Goal: Task Accomplishment & Management: Complete application form

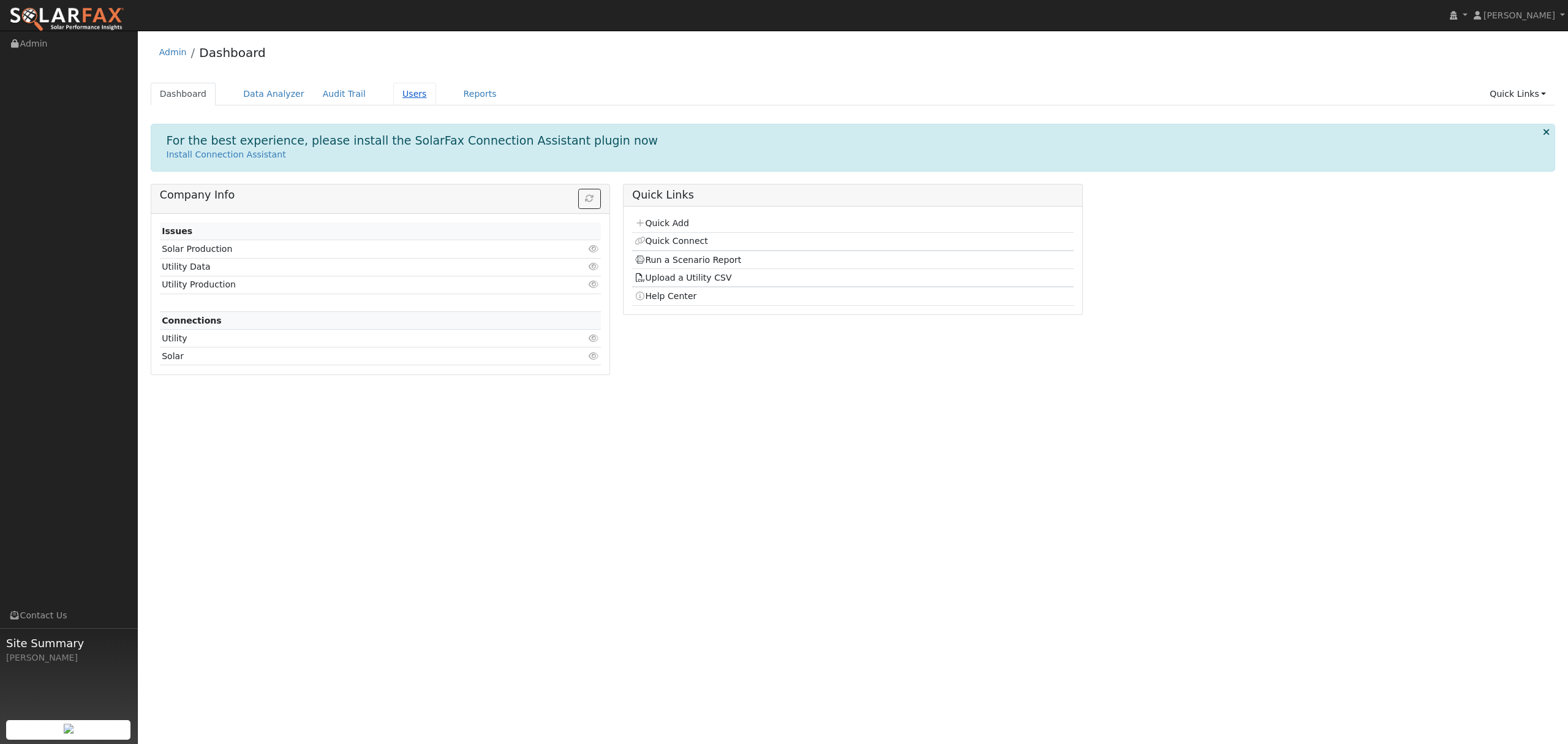
click at [393, 91] on link "Users" at bounding box center [414, 93] width 43 height 23
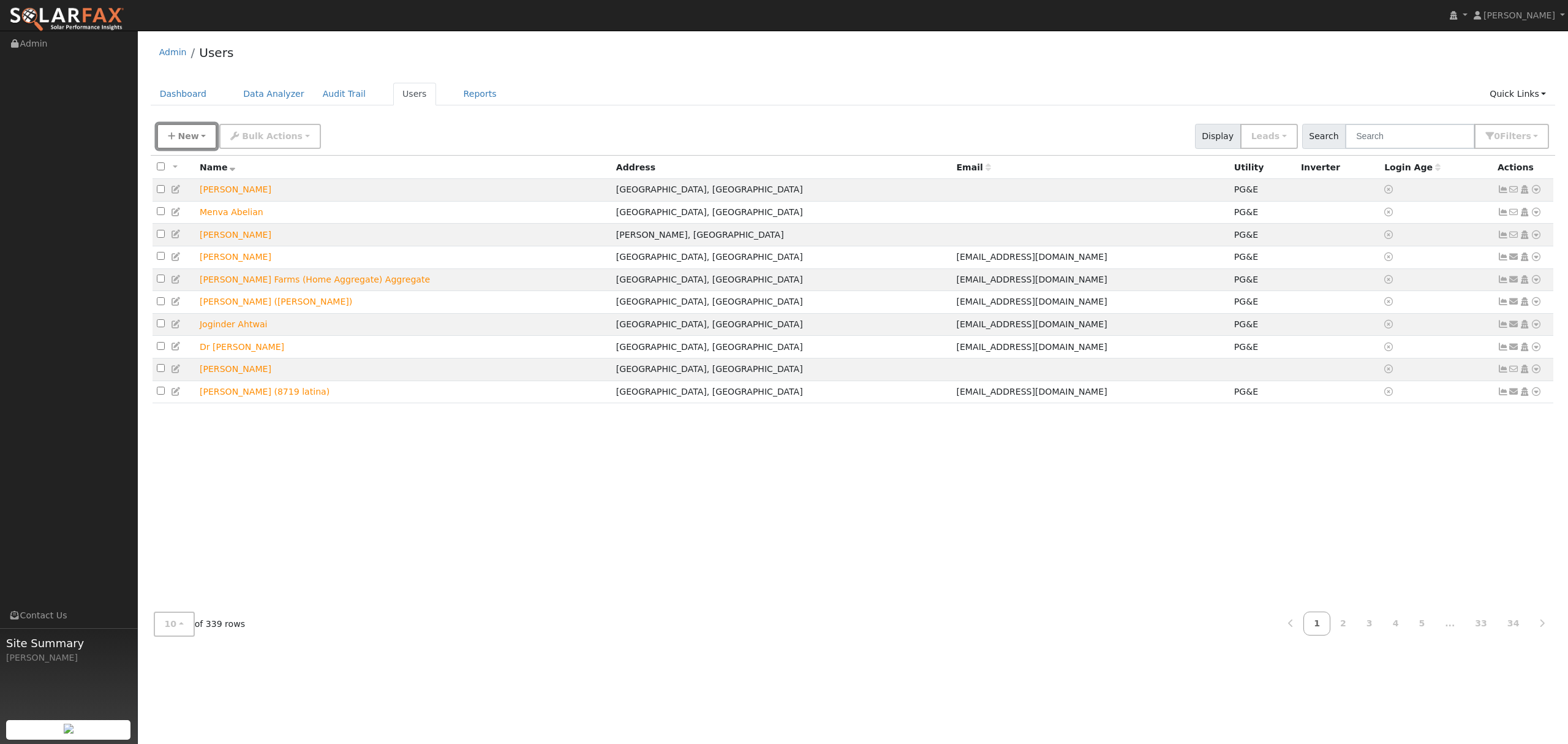
click at [190, 143] on button "New" at bounding box center [187, 136] width 60 height 25
click at [192, 182] on link "Quick Add" at bounding box center [208, 189] width 102 height 17
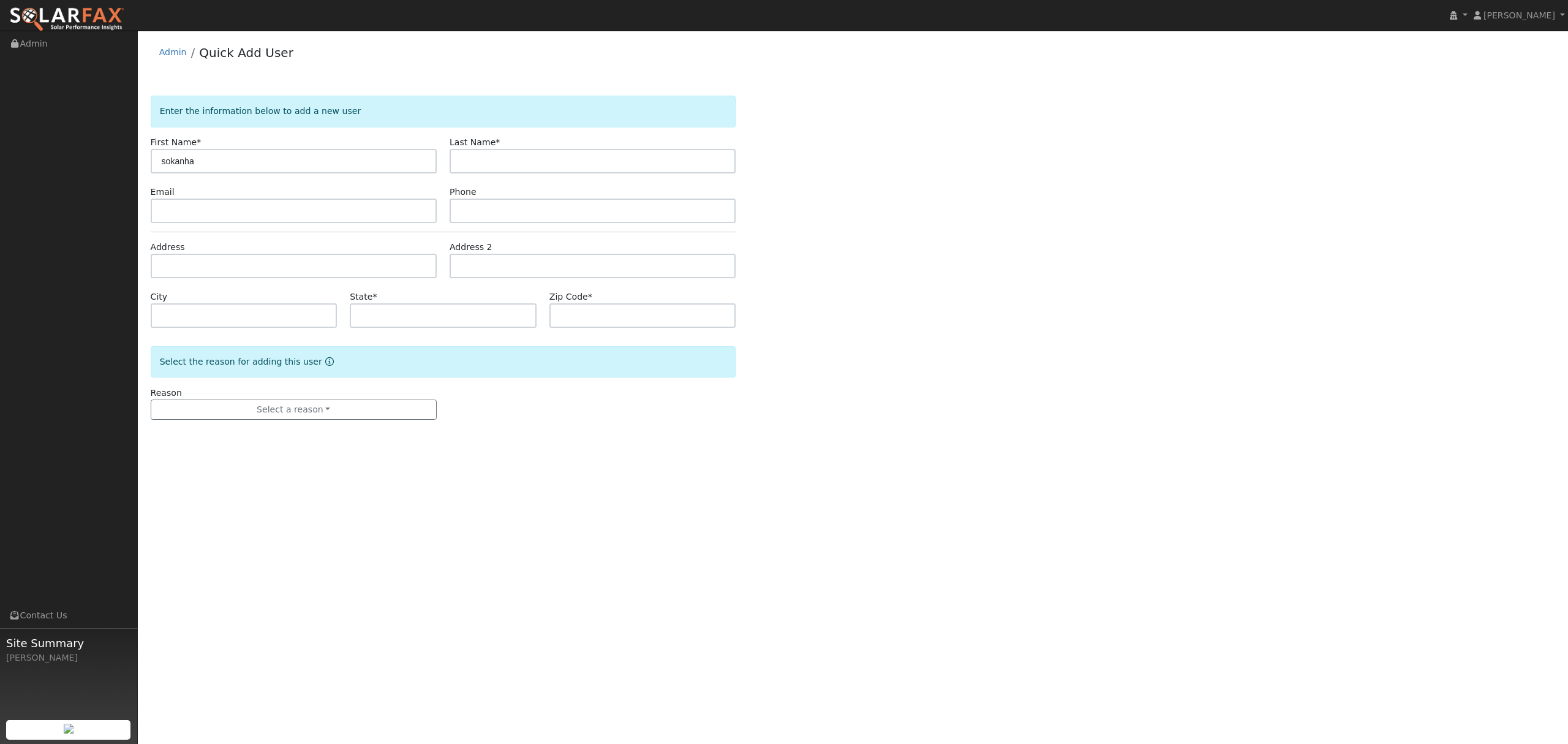
type input "sokanha"
type input "bartholomy"
click at [268, 278] on input "text" at bounding box center [293, 266] width 286 height 25
type input "9853 Smoky Court"
type input "Stockton"
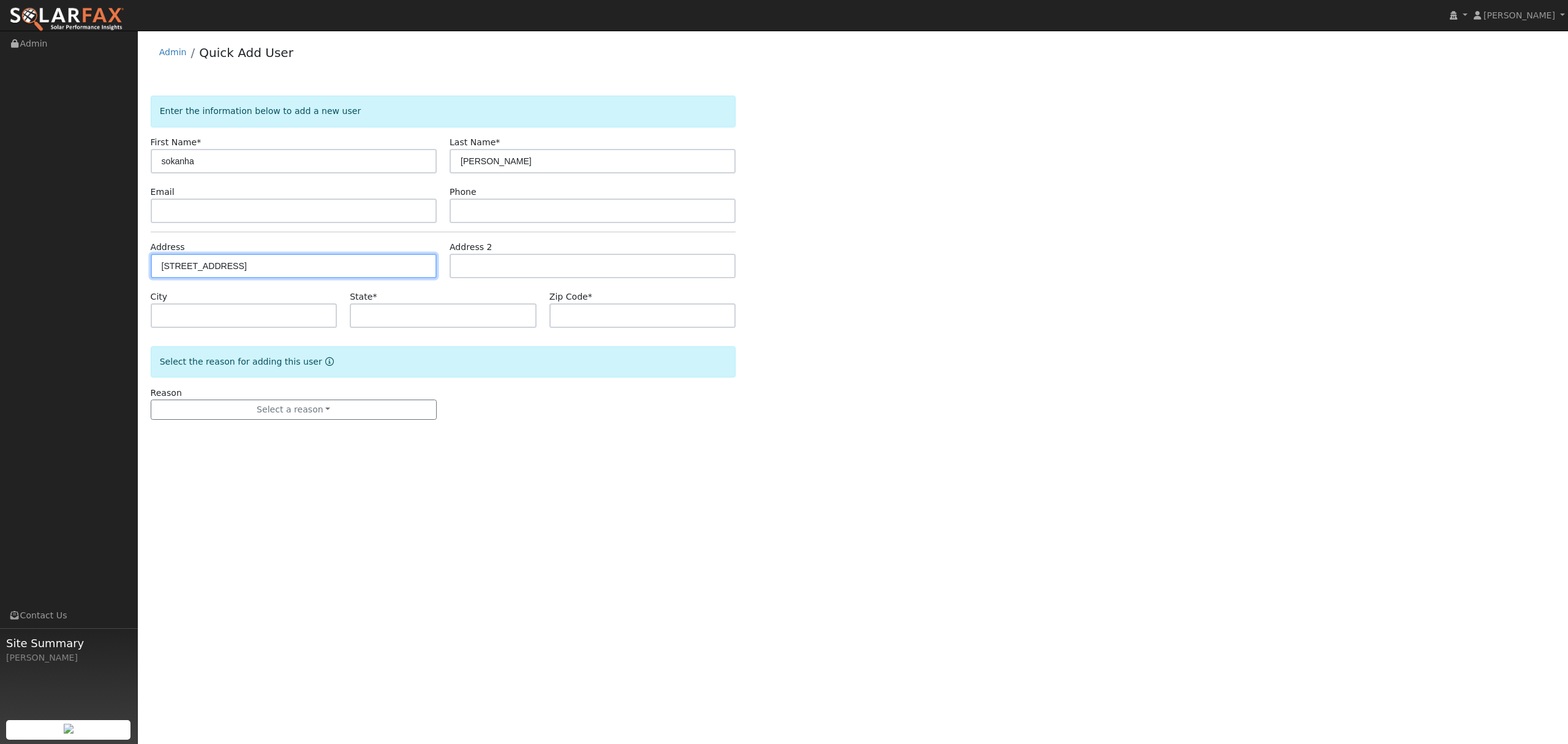
type input "CA"
type input "95209"
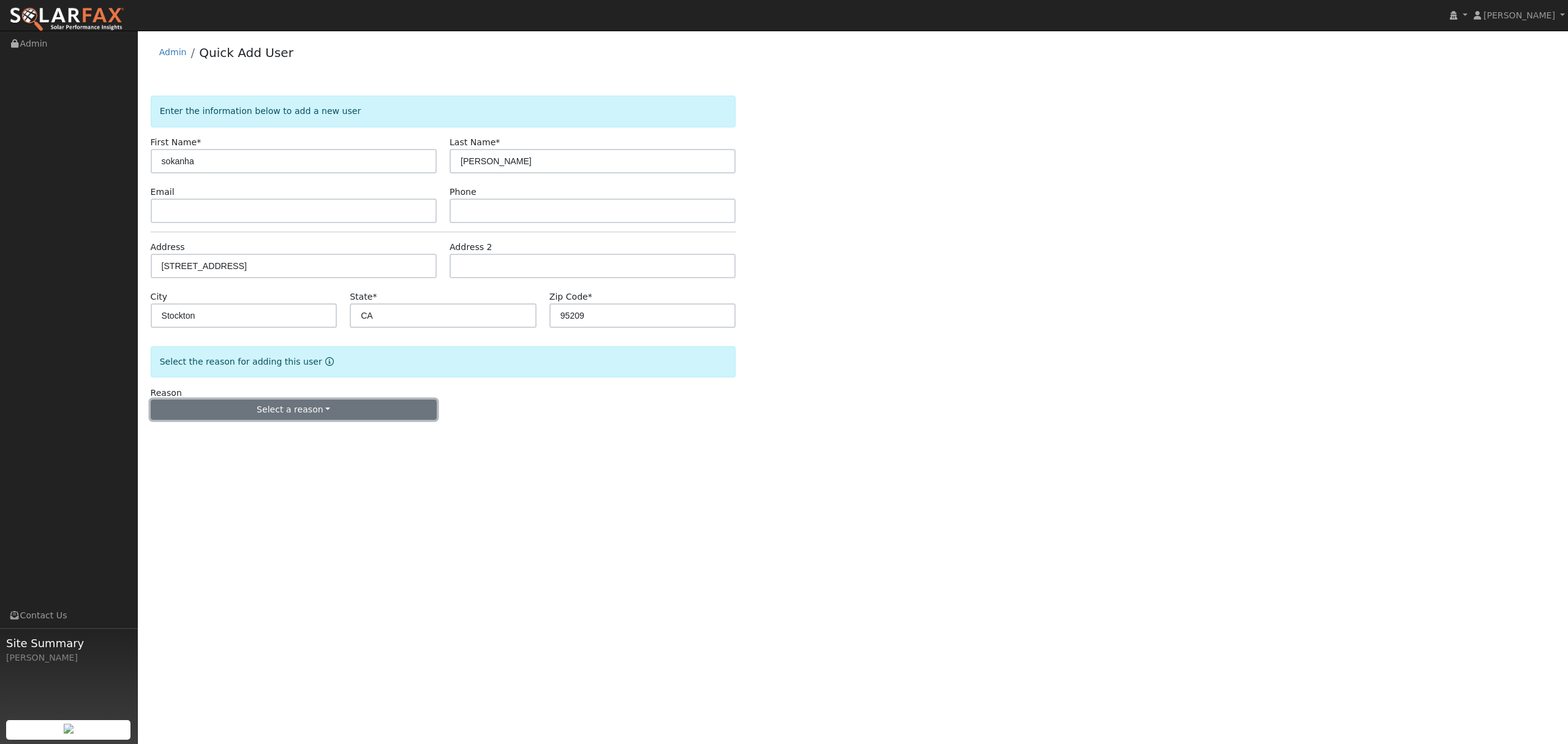
click at [304, 413] on button "Select a reason" at bounding box center [293, 410] width 286 height 21
click at [210, 433] on link "New lead" at bounding box center [219, 434] width 136 height 17
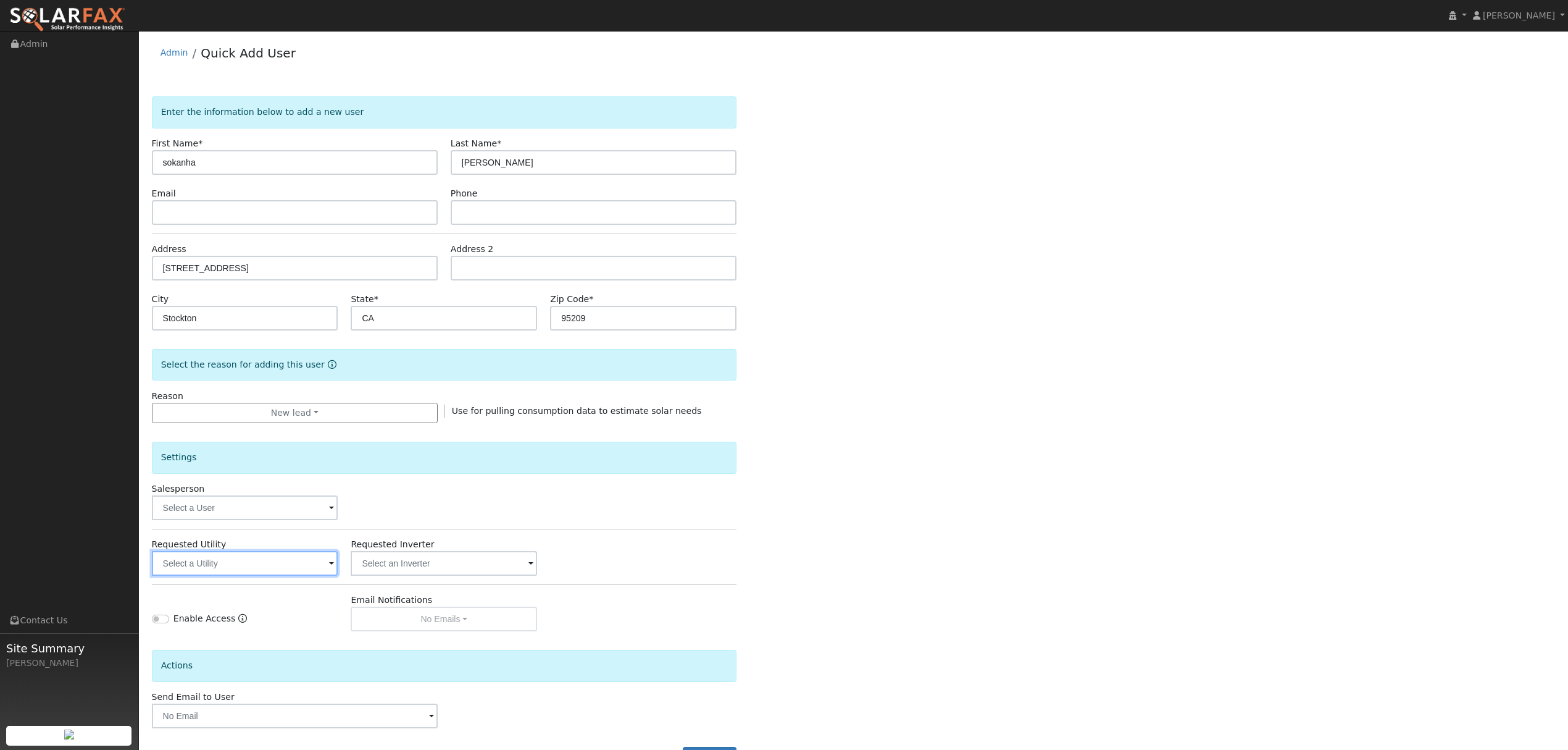
click at [270, 562] on input "text" at bounding box center [245, 562] width 187 height 25
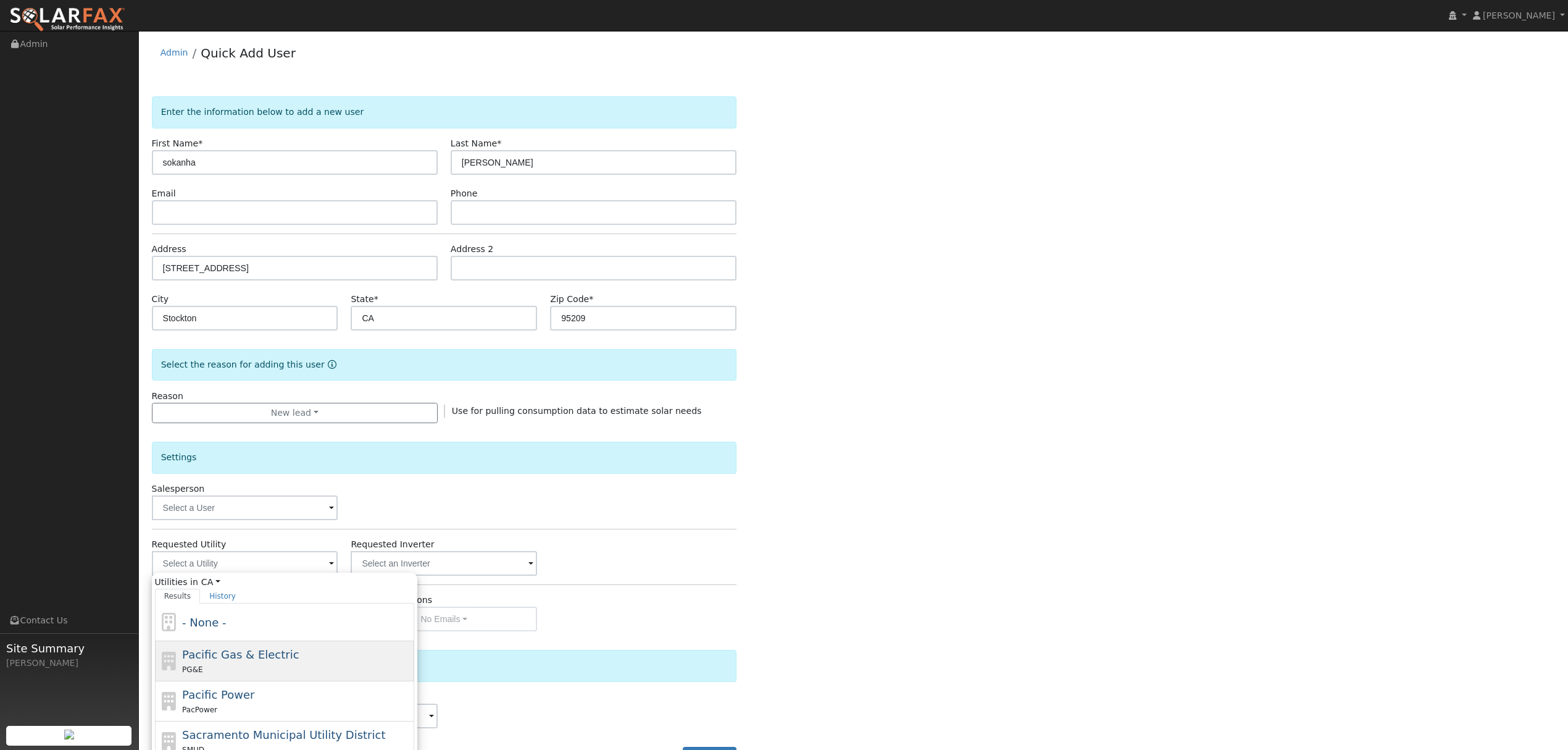
click at [235, 670] on div "PG&E" at bounding box center [296, 669] width 229 height 13
type input "Pacific Gas & Electric"
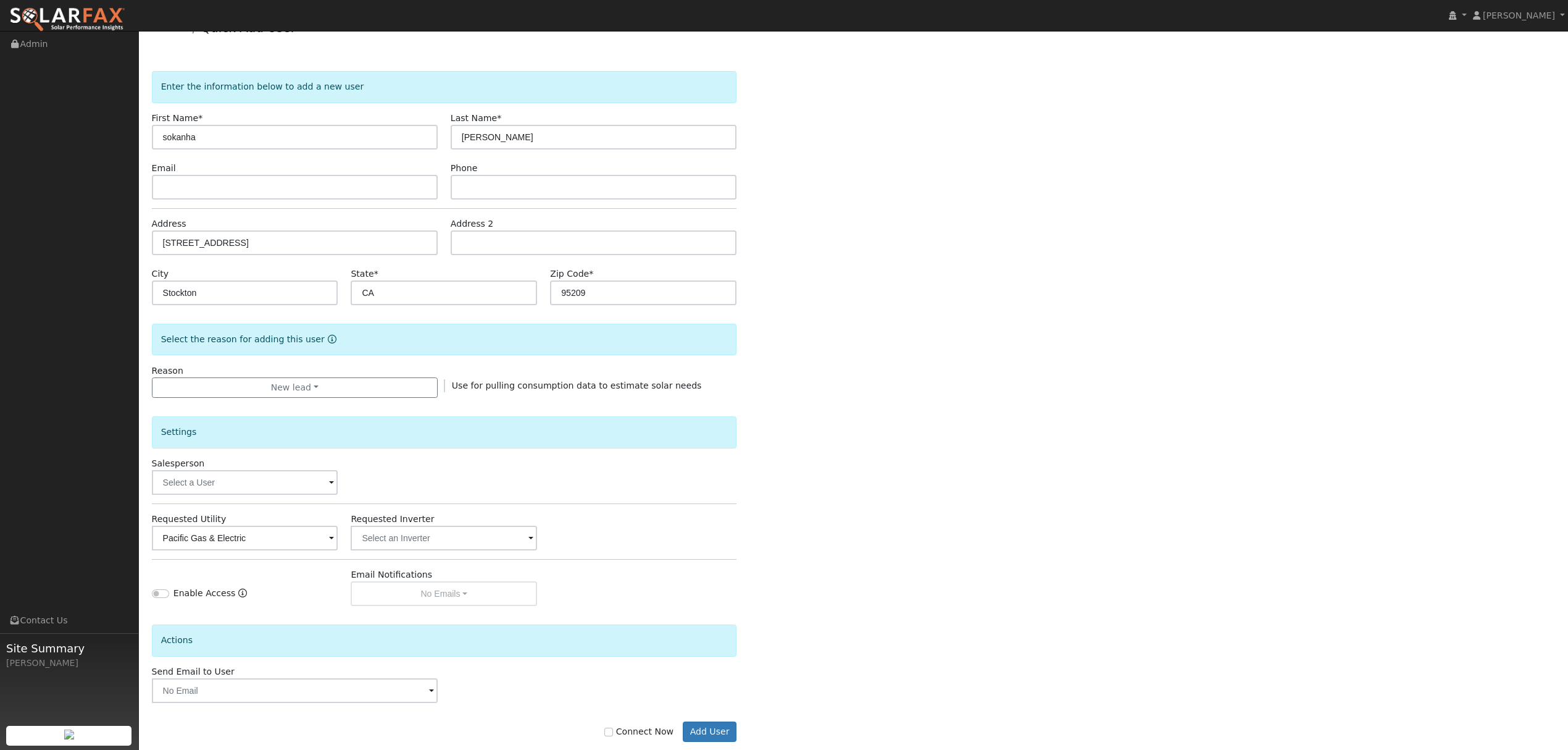
scroll to position [50, 0]
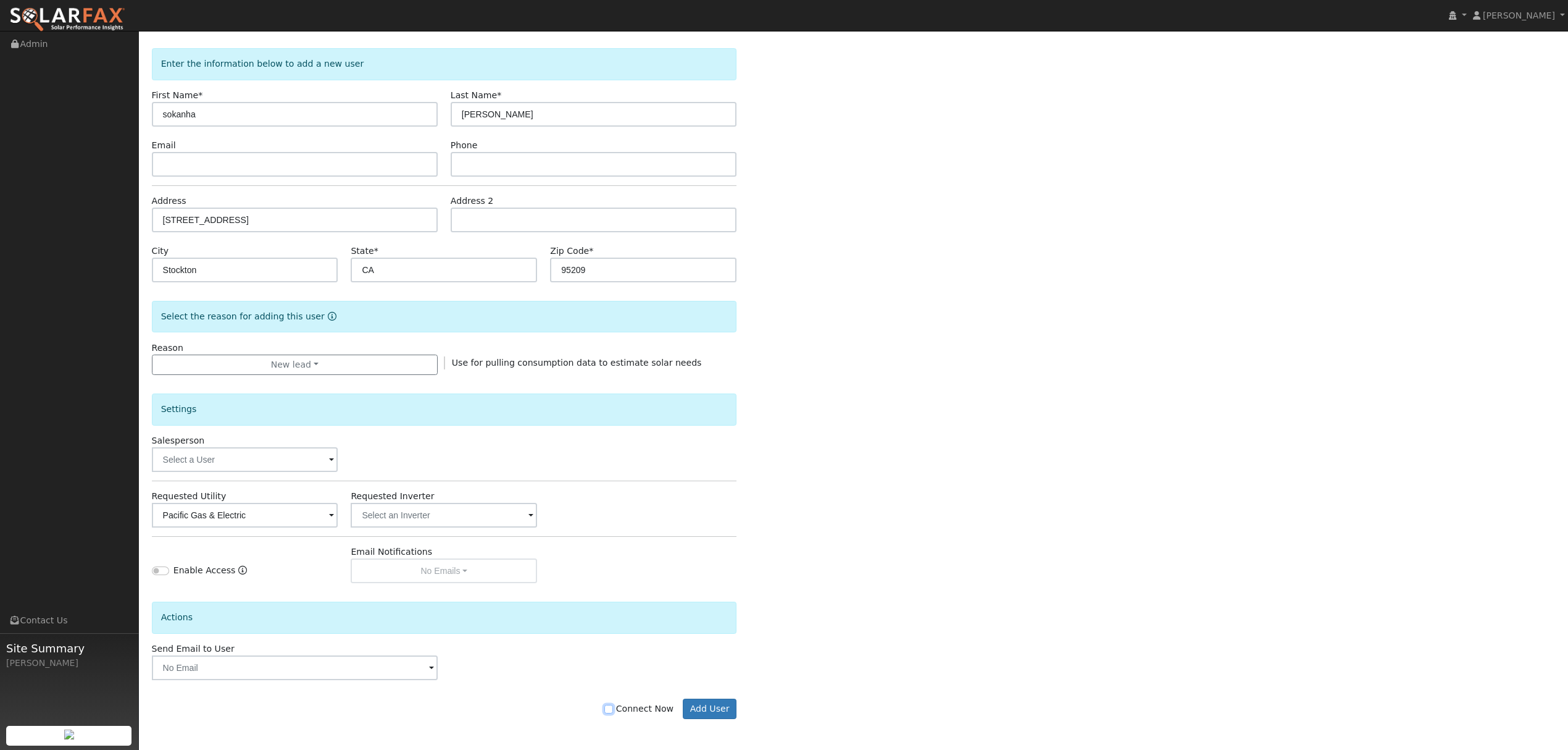
click at [613, 705] on input "Connect Now" at bounding box center [608, 708] width 8 height 8
checkbox input "true"
click at [709, 709] on button "Add User" at bounding box center [709, 708] width 54 height 21
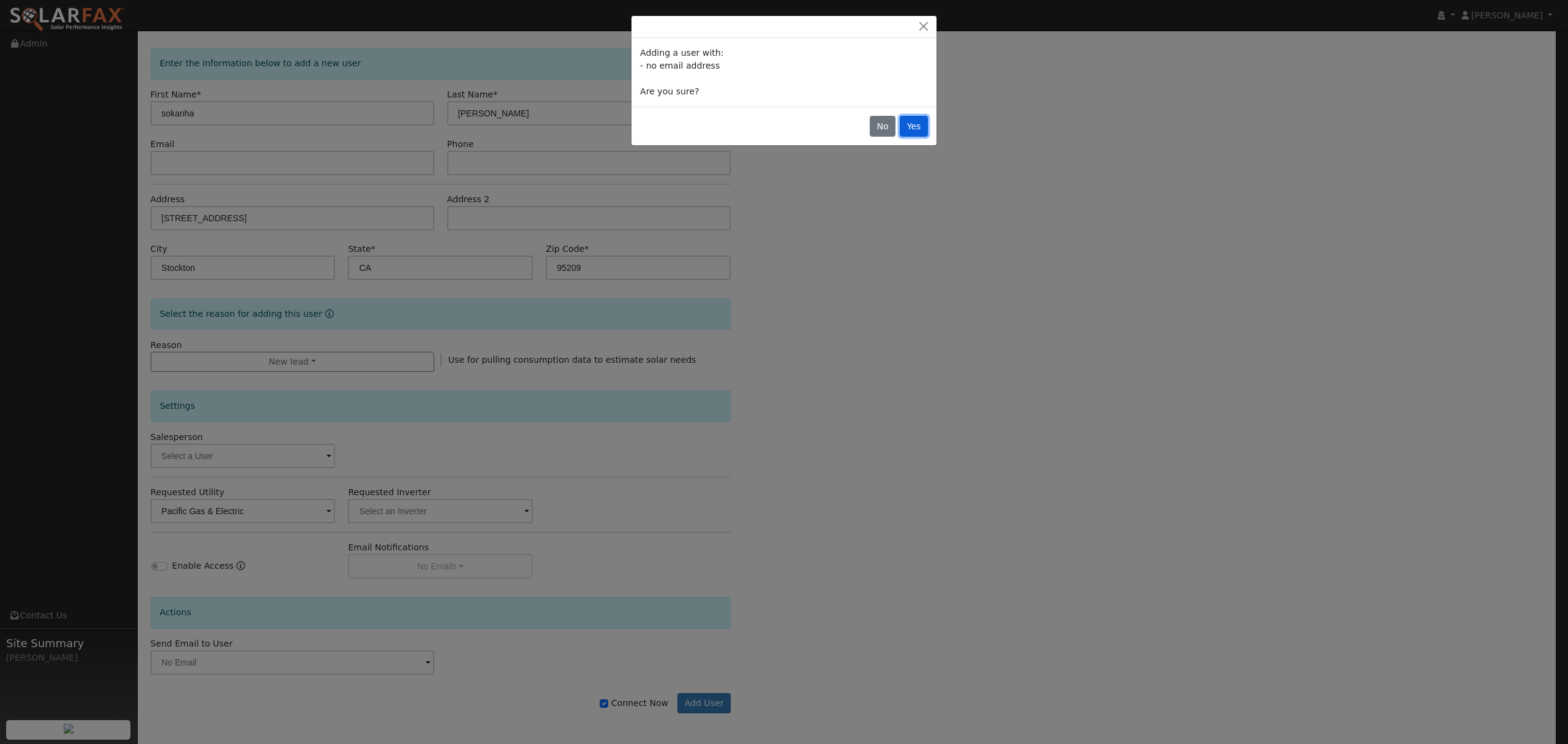
click at [916, 130] on button "Yes" at bounding box center [914, 126] width 28 height 21
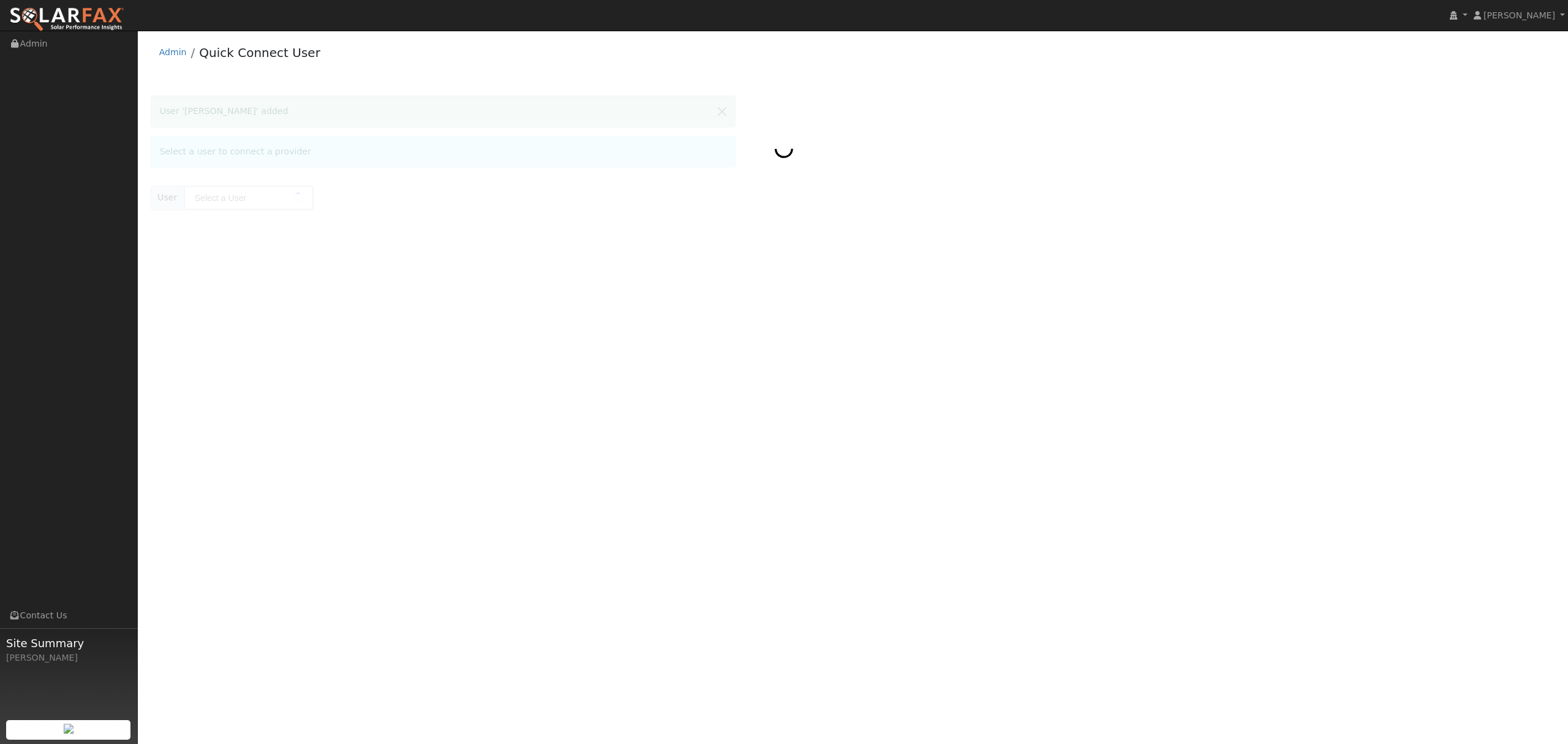
type input "[PERSON_NAME]"
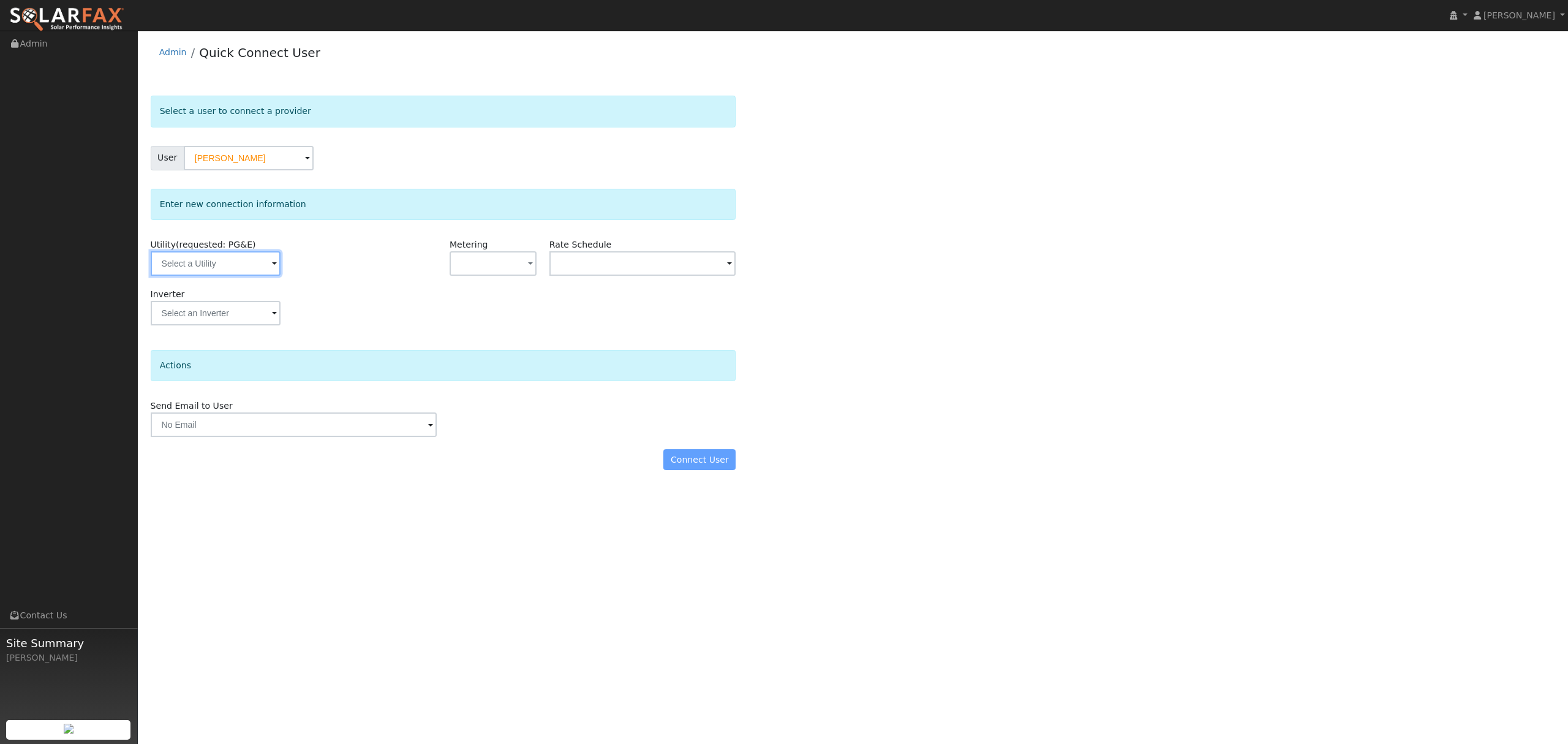
click at [228, 269] on input "text" at bounding box center [215, 263] width 130 height 25
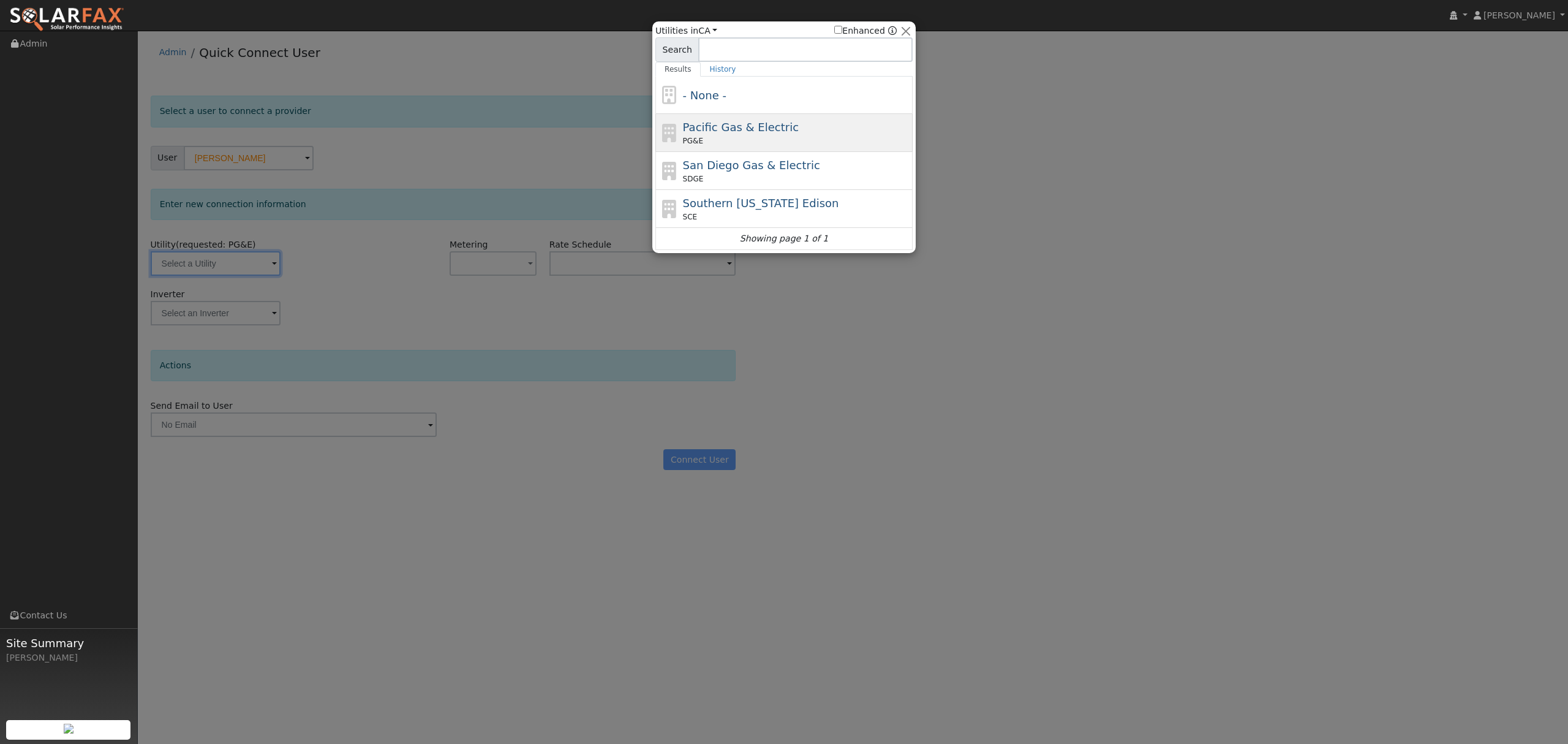
click at [708, 137] on div "PG&E" at bounding box center [796, 141] width 227 height 11
type input "PG&E"
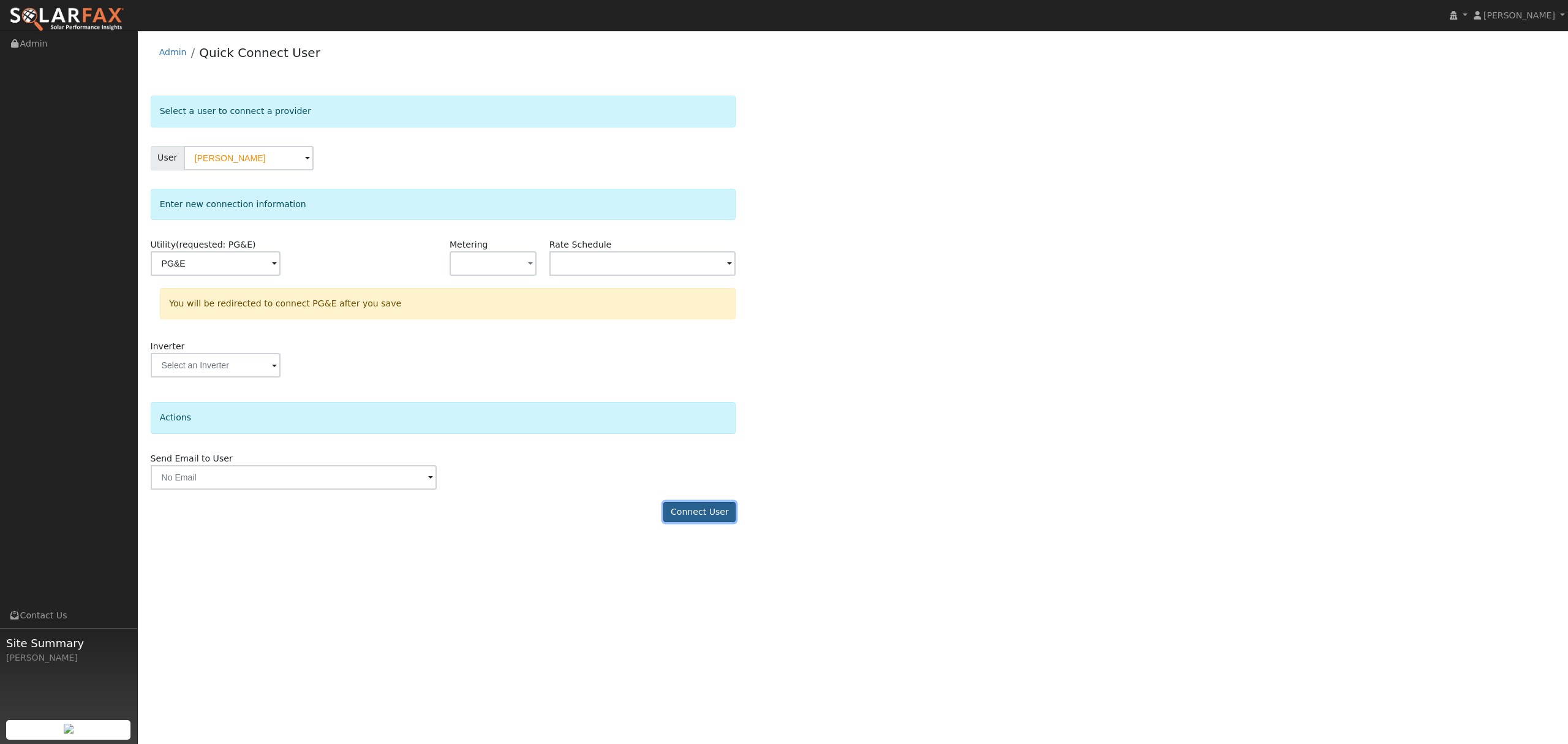
click at [718, 515] on button "Connect User" at bounding box center [699, 512] width 72 height 21
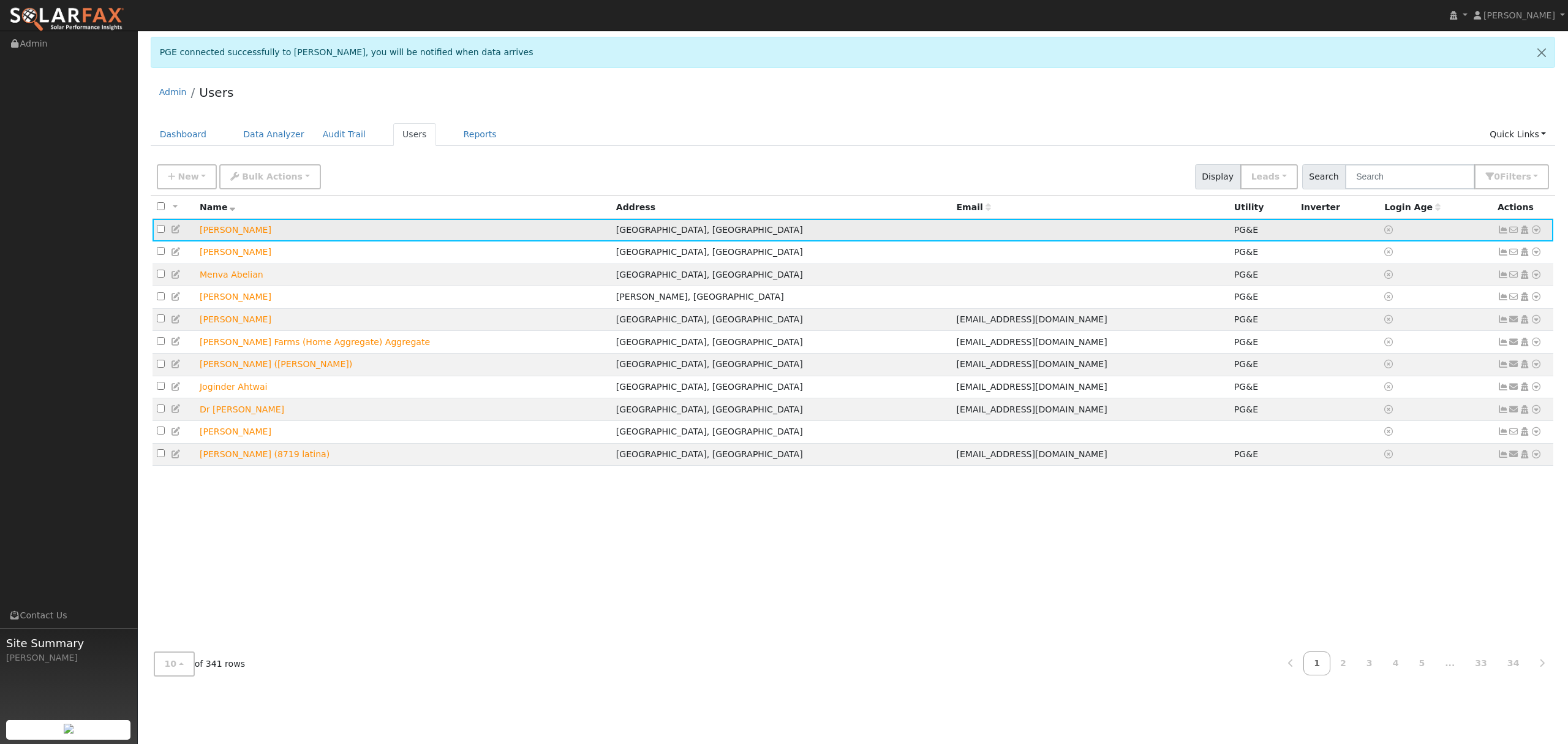
click at [1537, 229] on icon at bounding box center [1537, 229] width 11 height 8
click at [1520, 252] on link "Data Analyzer" at bounding box center [1496, 251] width 89 height 17
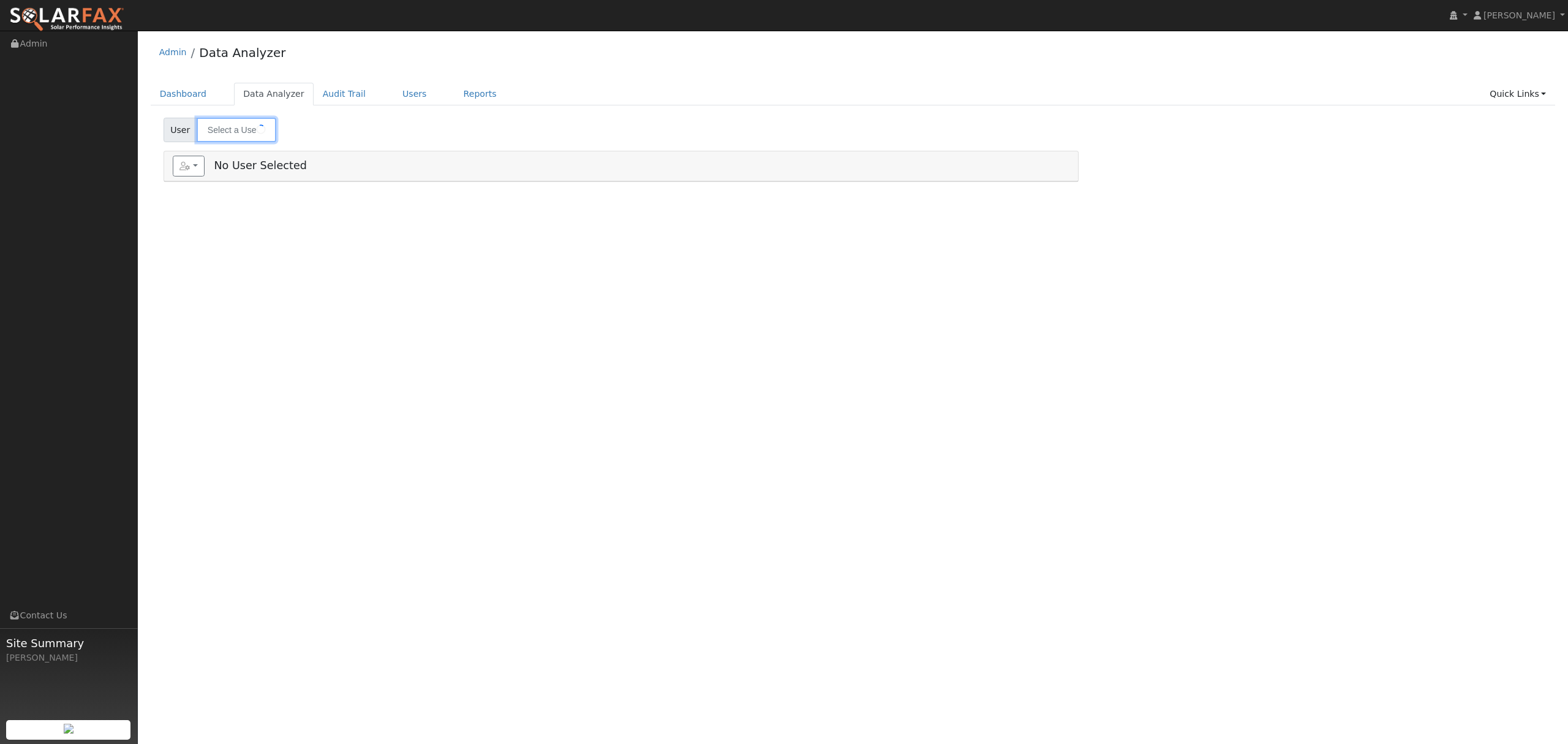
type input "[PERSON_NAME]"
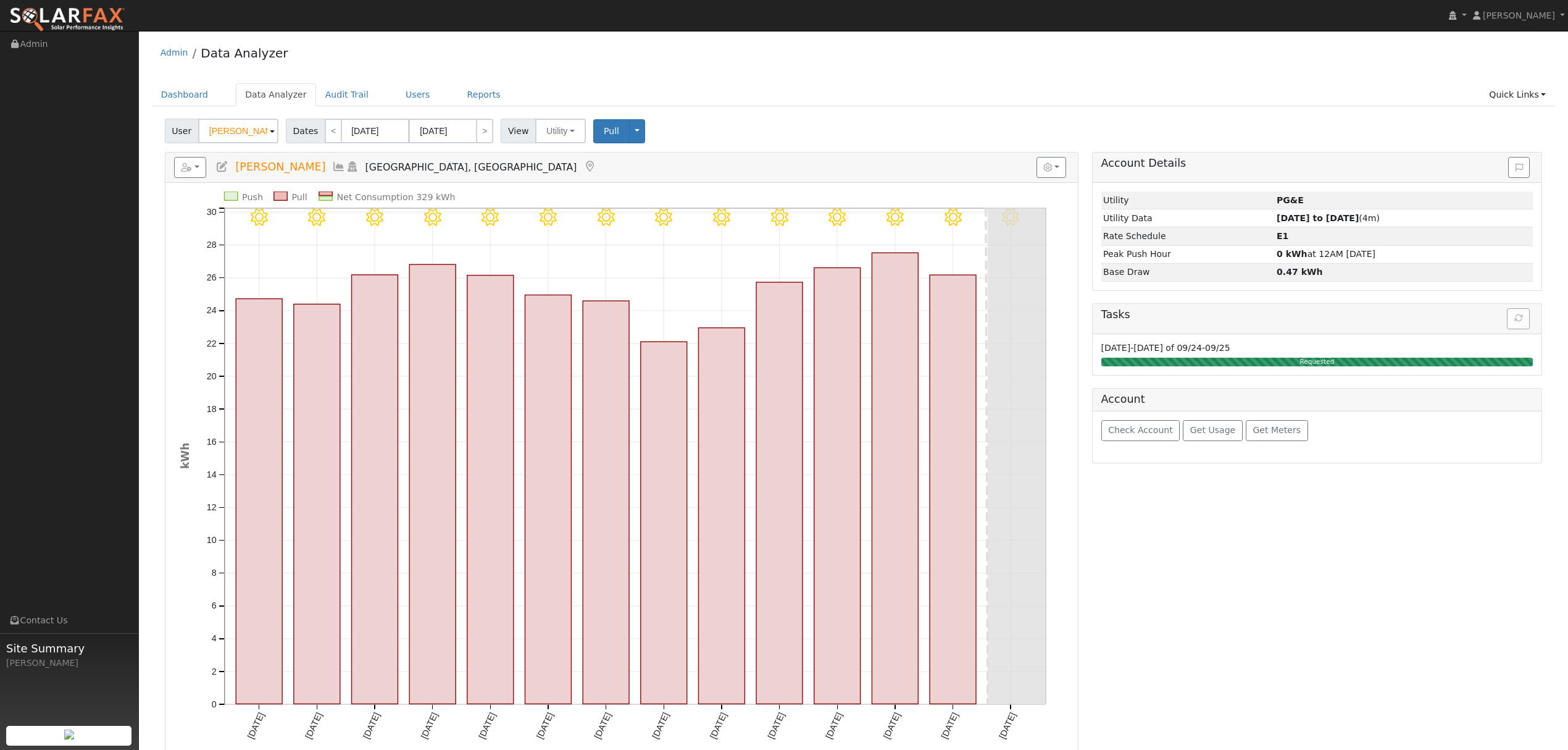
click at [345, 166] on icon at bounding box center [339, 166] width 14 height 11
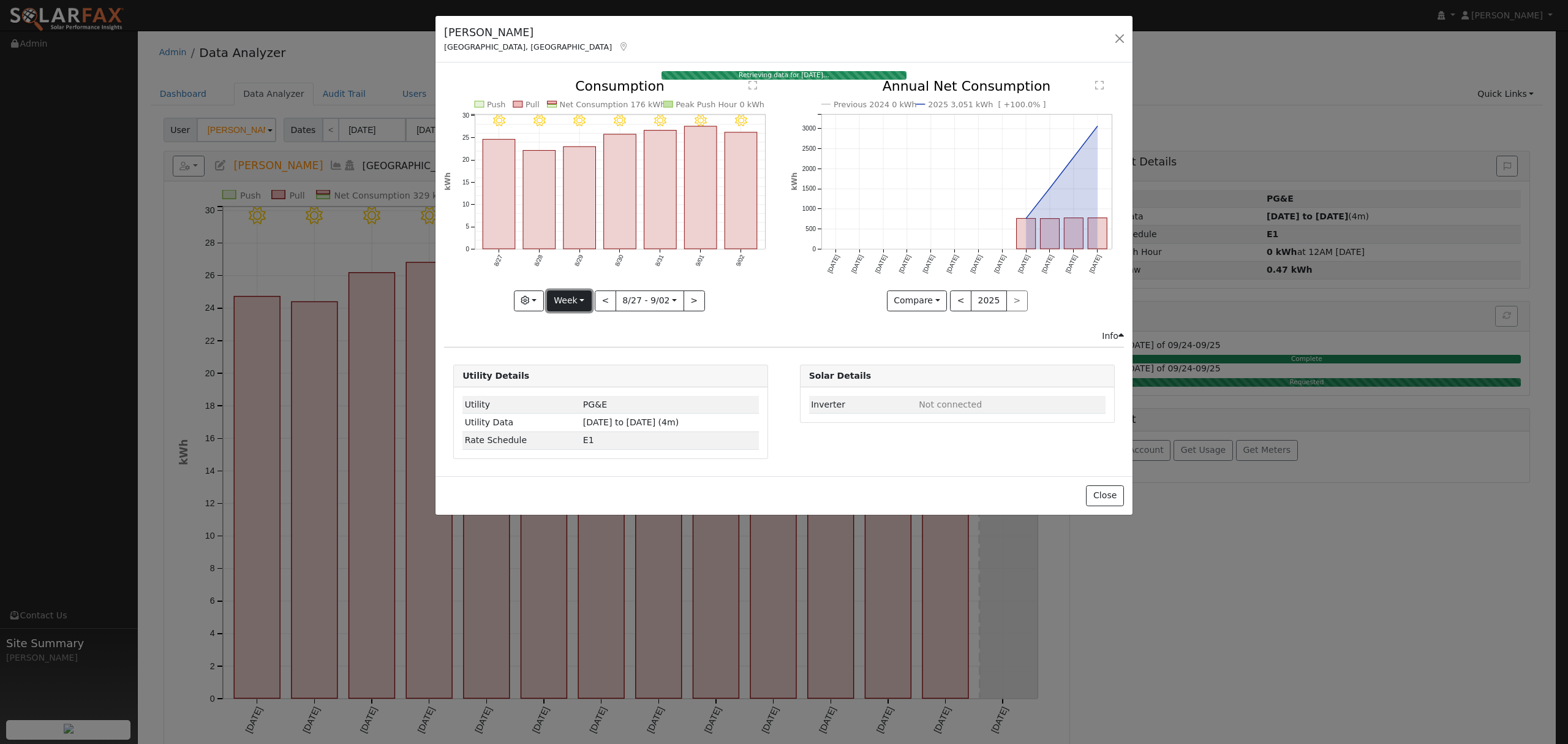
click at [576, 300] on button "Week" at bounding box center [569, 301] width 45 height 21
click at [579, 378] on link "Year" at bounding box center [590, 377] width 85 height 17
type input "2024-09-01"
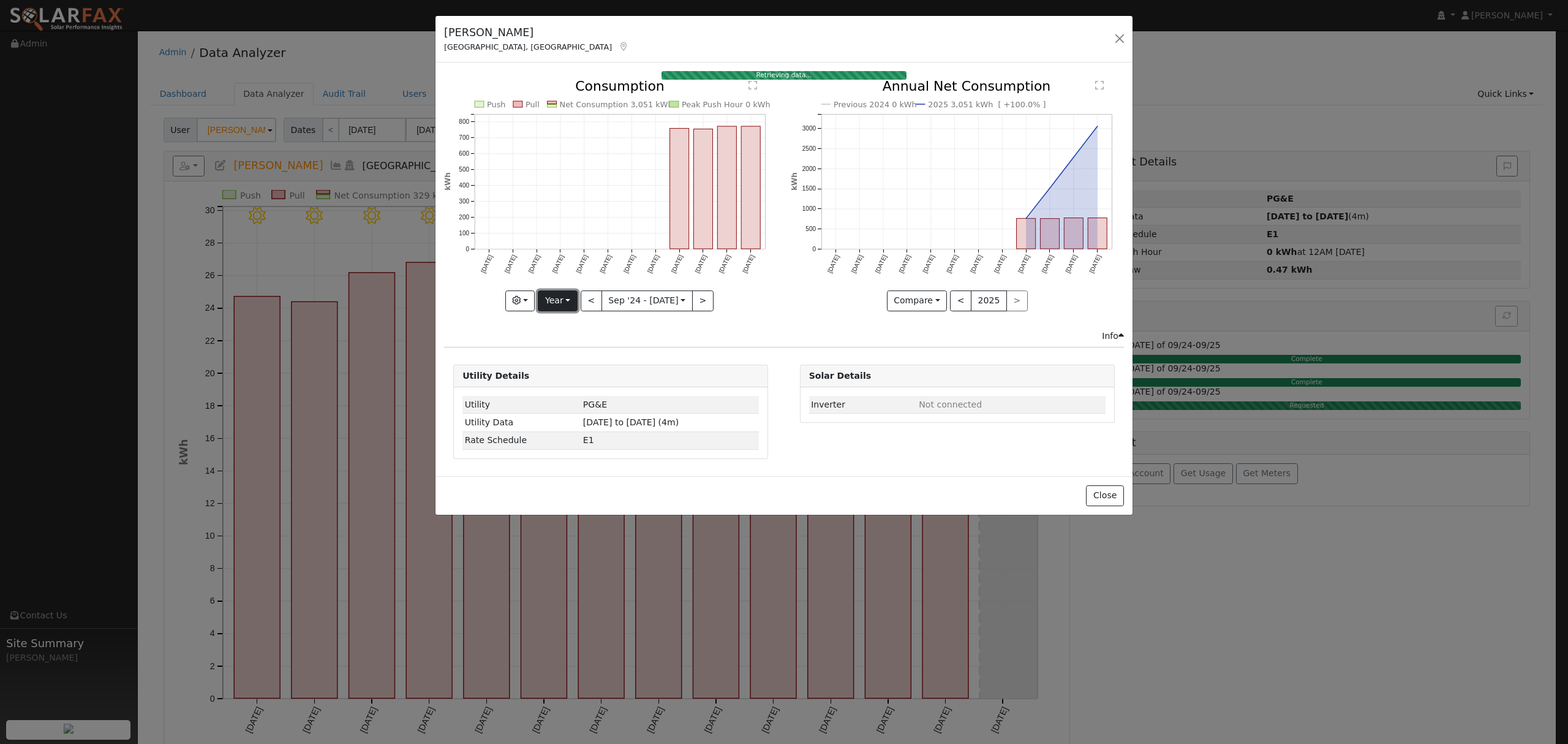
click at [565, 304] on button "Year" at bounding box center [557, 301] width 39 height 21
click at [583, 376] on link "Year" at bounding box center [581, 377] width 85 height 17
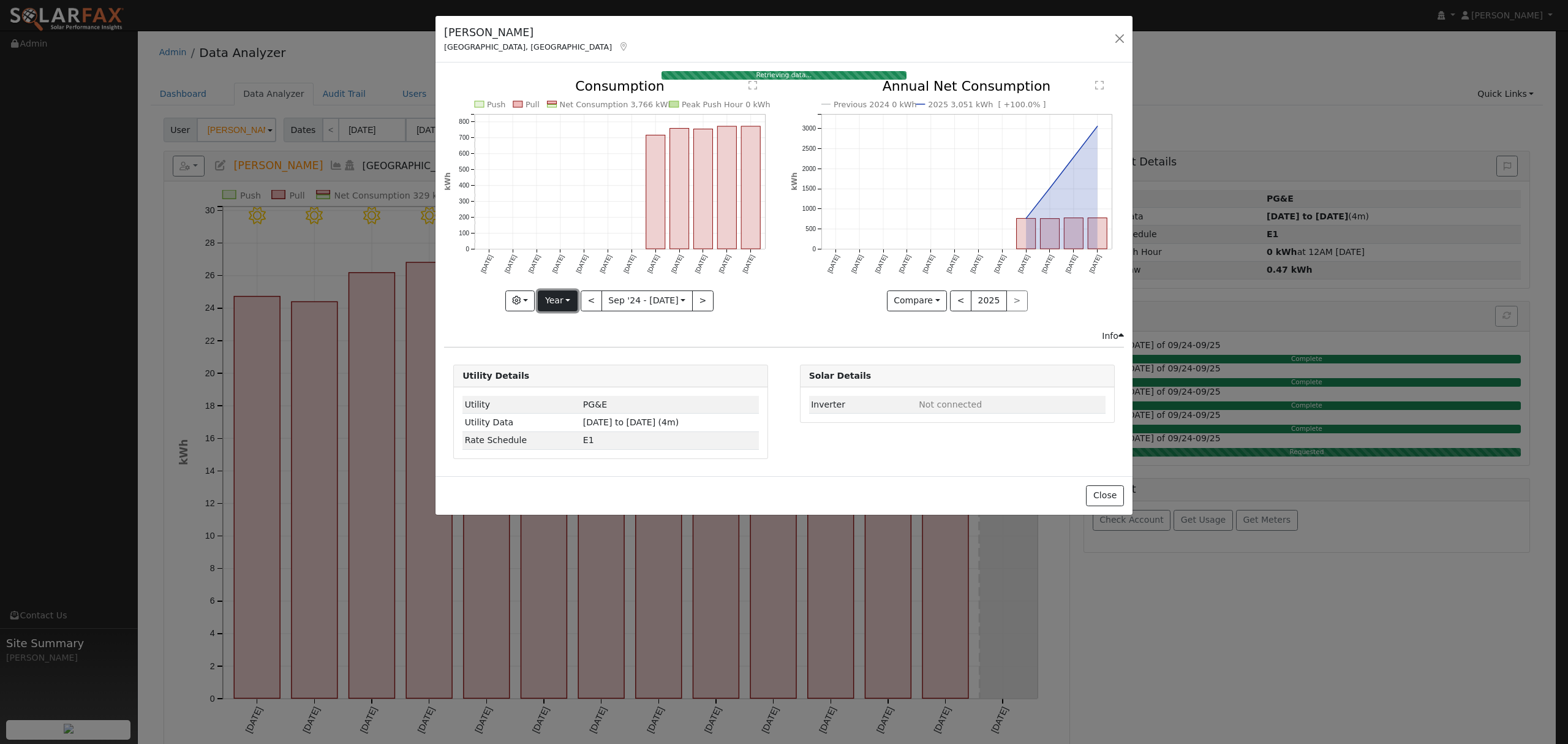
click at [553, 304] on button "Year" at bounding box center [557, 301] width 39 height 21
click at [574, 377] on link "Year" at bounding box center [581, 377] width 85 height 17
click at [554, 304] on button "Year" at bounding box center [557, 301] width 39 height 21
click at [578, 381] on link "Year" at bounding box center [581, 377] width 85 height 17
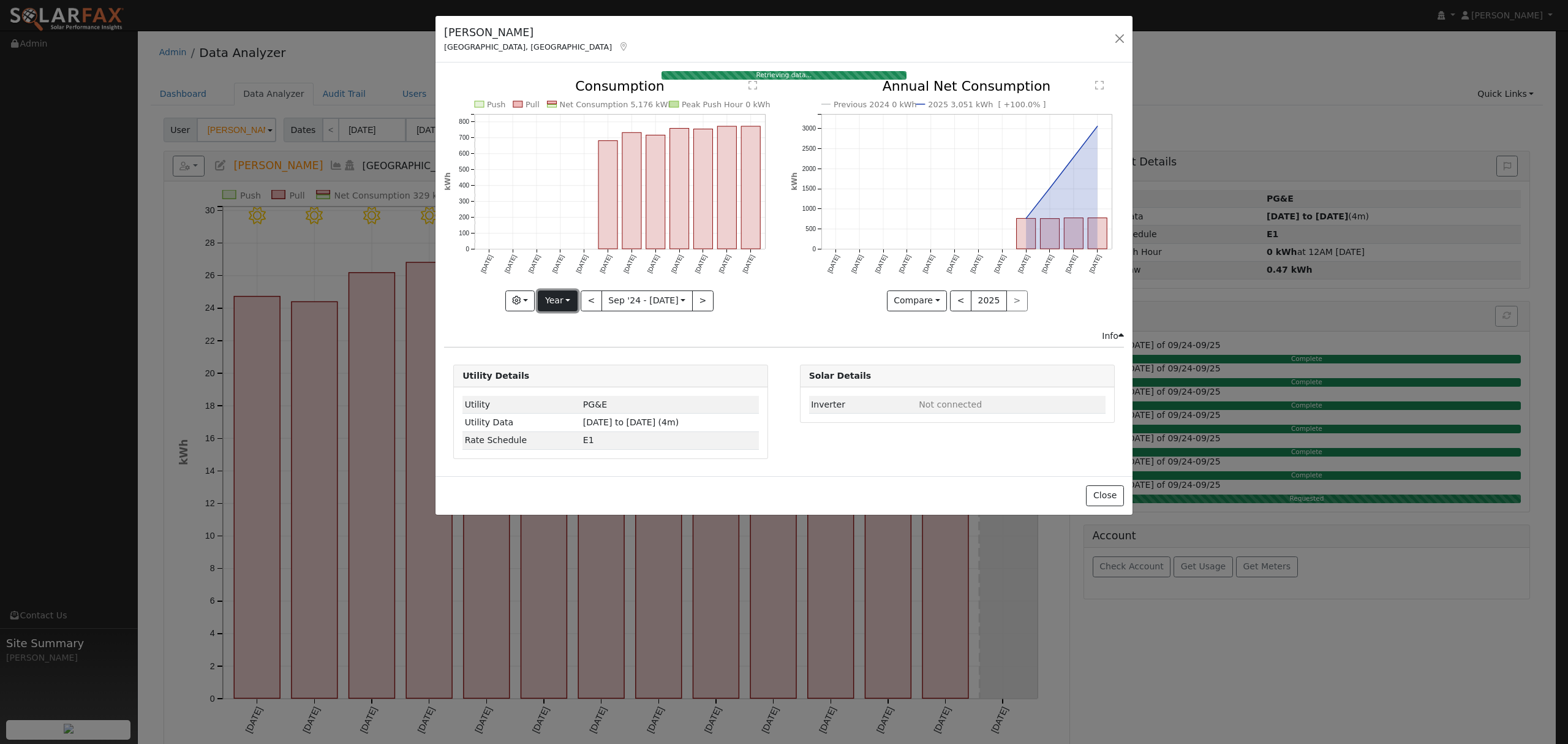
click at [554, 298] on button "Year" at bounding box center [557, 301] width 39 height 21
click at [590, 379] on link "Year" at bounding box center [581, 377] width 85 height 17
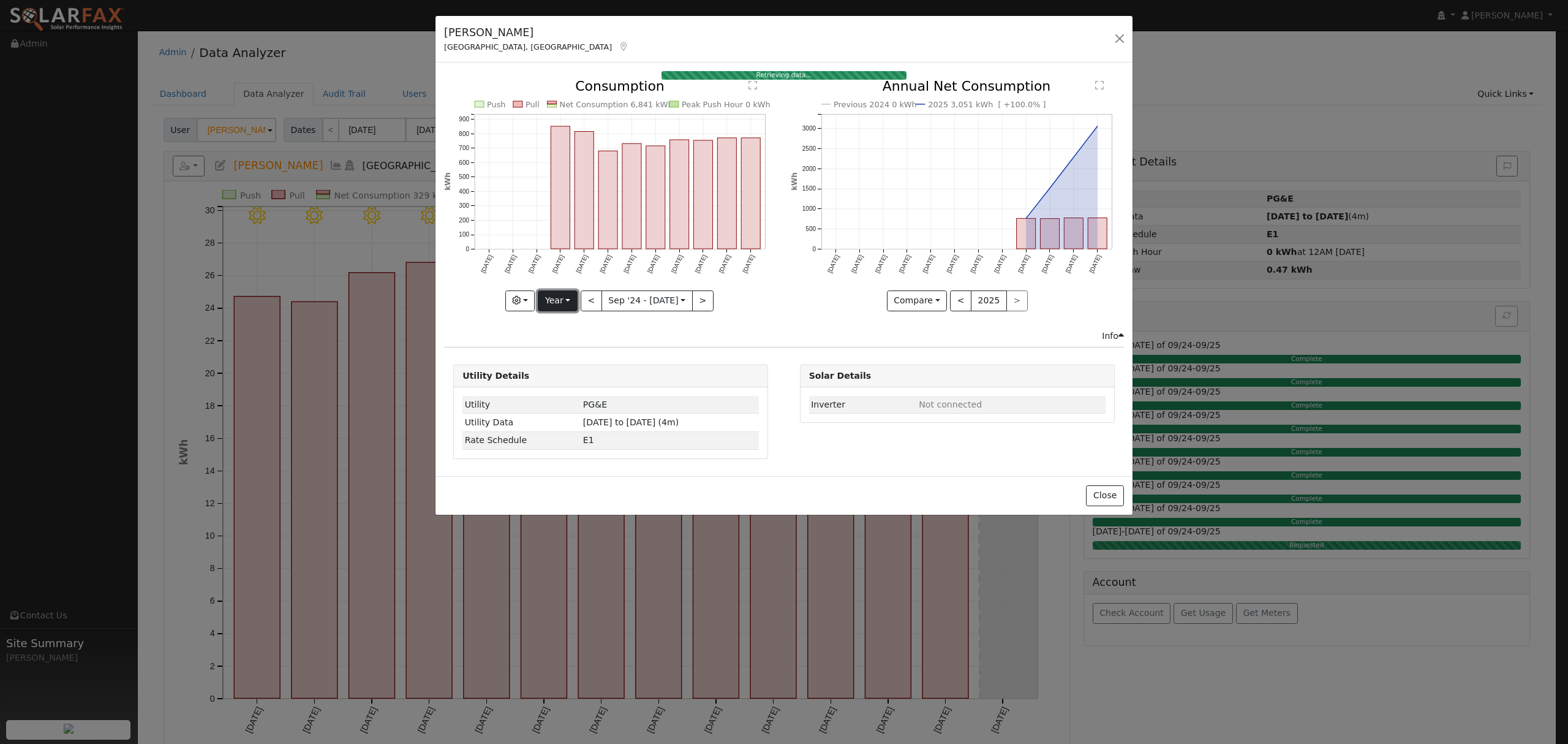
click at [554, 295] on button "Year" at bounding box center [557, 301] width 39 height 21
click at [574, 376] on link "Year" at bounding box center [581, 377] width 85 height 17
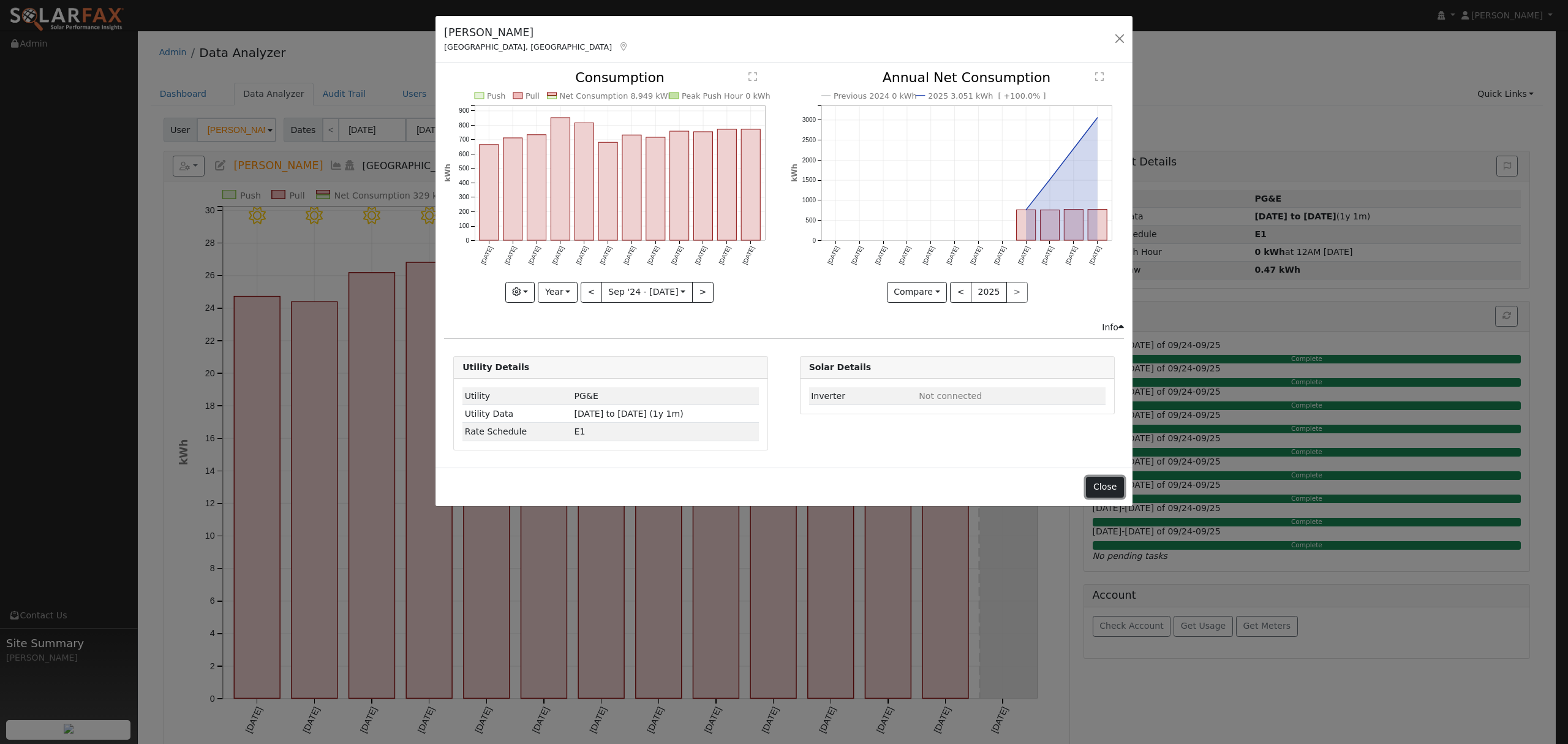
click at [1103, 483] on button "Close" at bounding box center [1104, 487] width 38 height 21
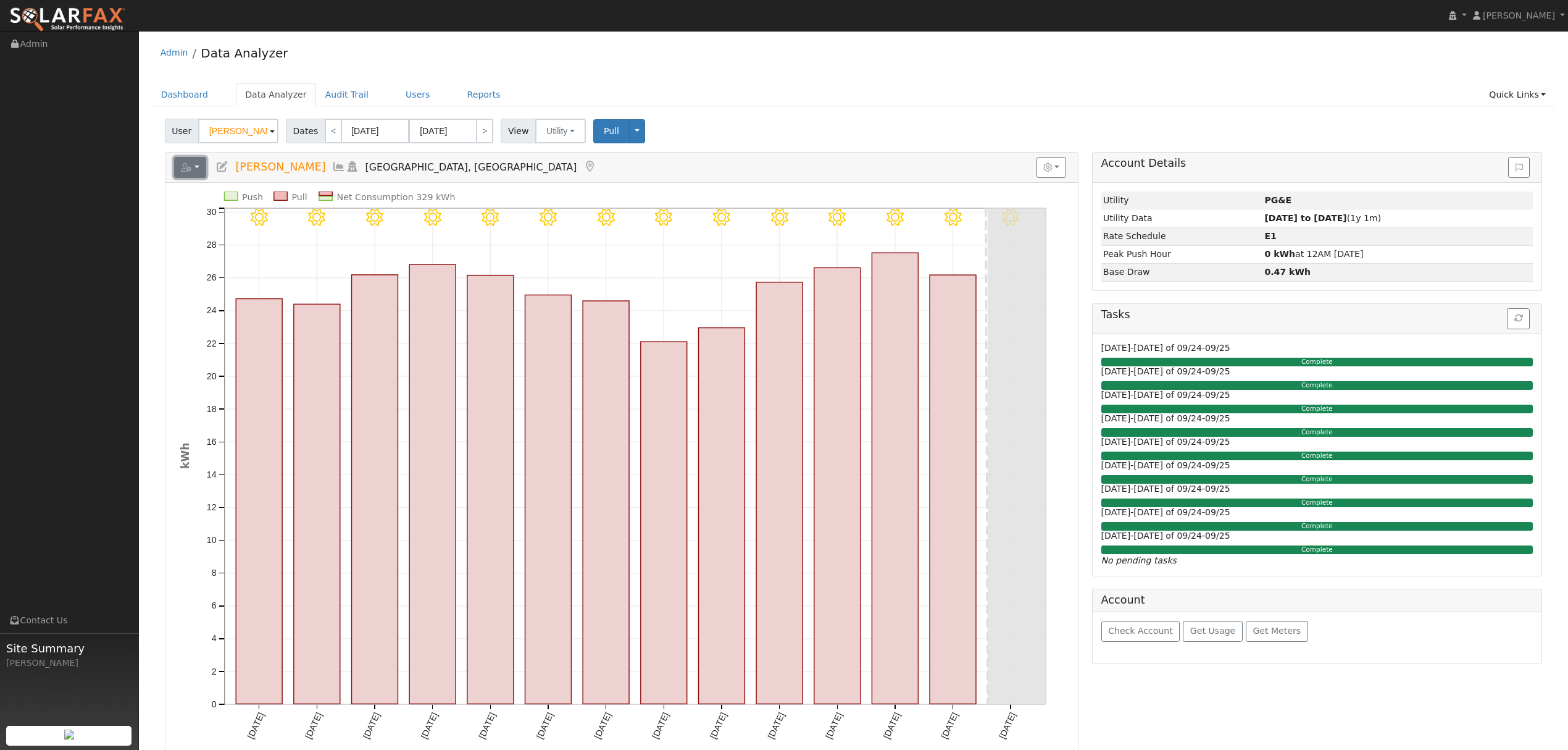
click at [194, 165] on button "button" at bounding box center [190, 167] width 32 height 21
click at [0, 0] on link "Export to CSV" at bounding box center [0, 0] width 0 height 0
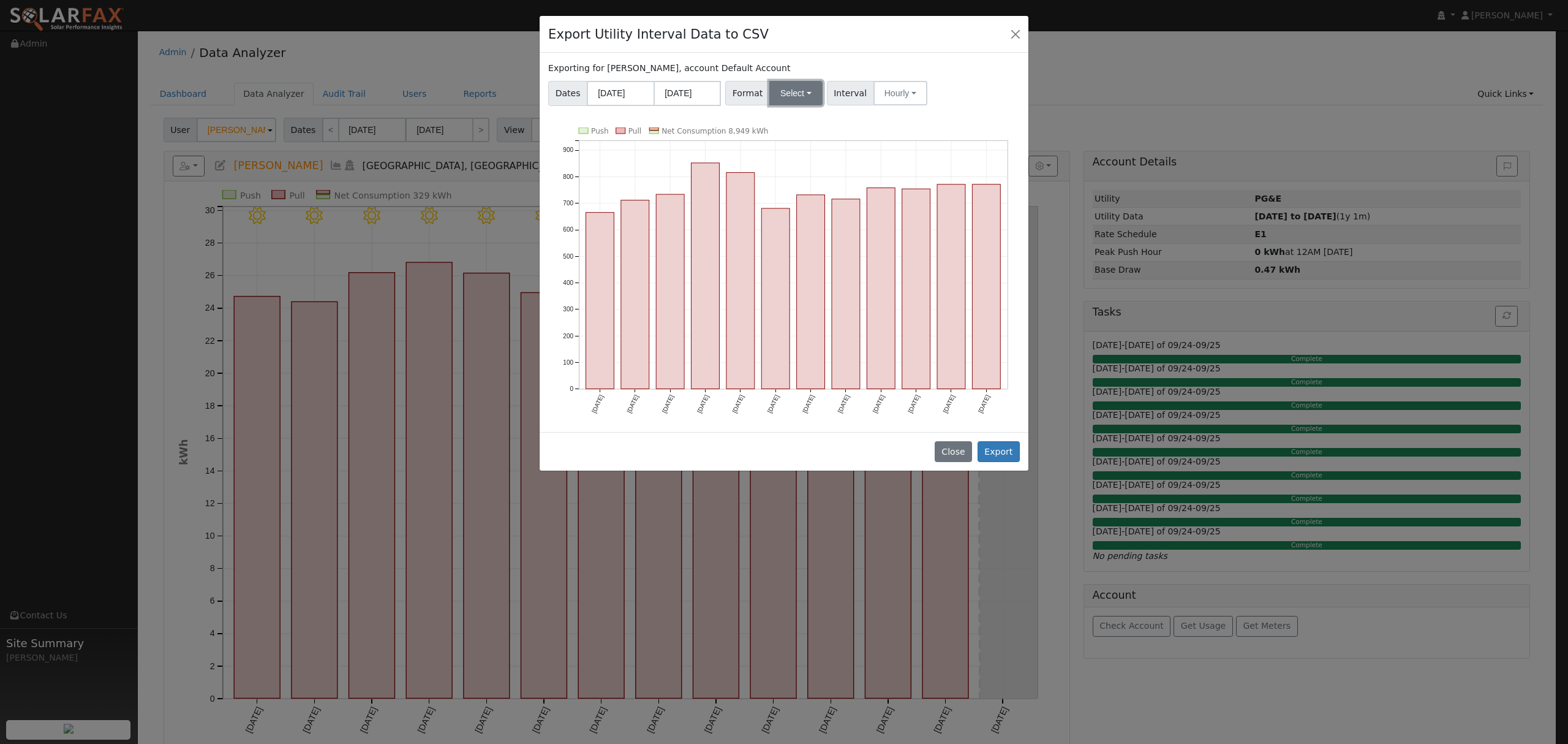
click at [779, 94] on button "Select" at bounding box center [796, 93] width 53 height 25
click at [800, 248] on link "Solargraf" at bounding box center [811, 250] width 88 height 17
click at [1003, 451] on button "Export" at bounding box center [999, 451] width 42 height 21
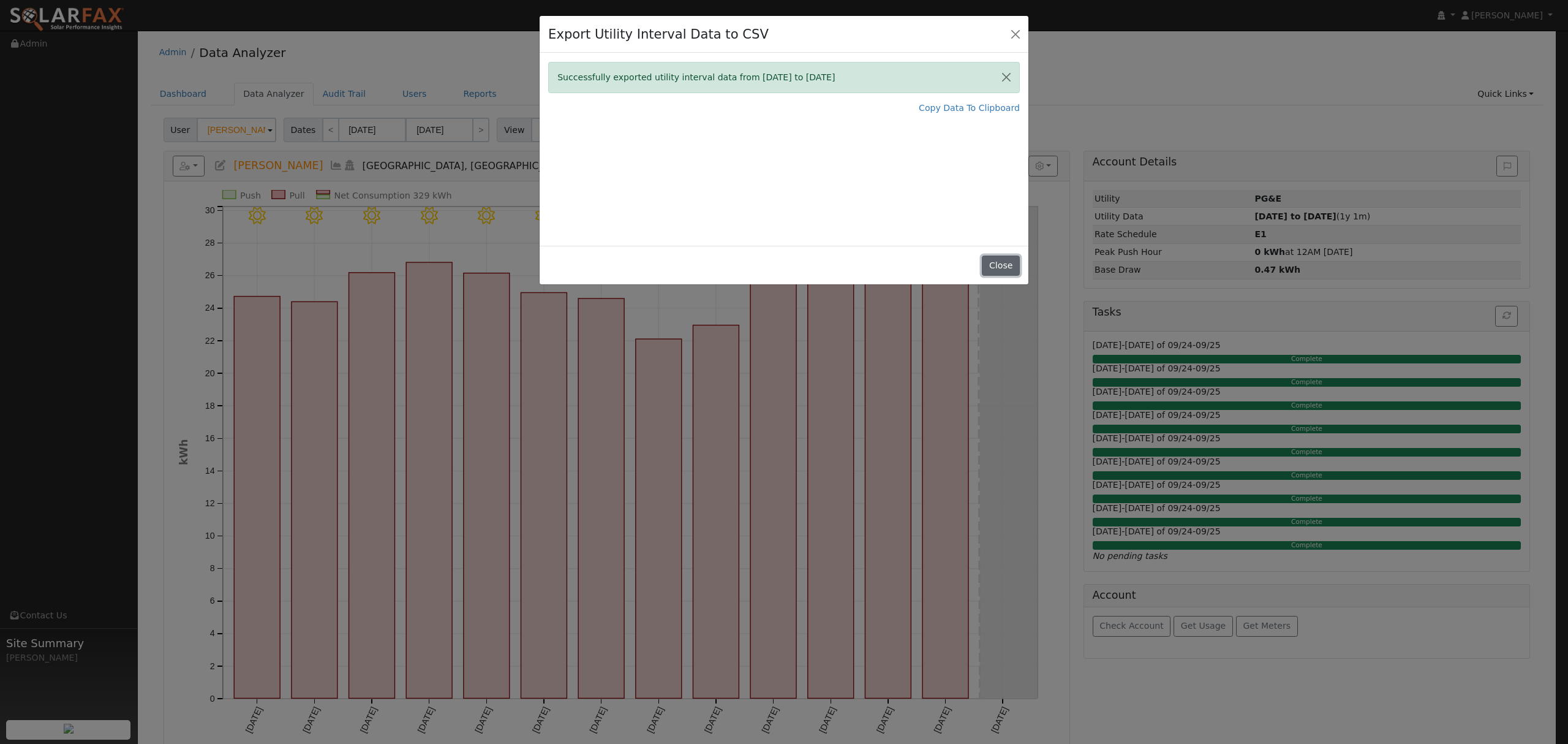
click at [1003, 260] on button "Close" at bounding box center [1001, 266] width 38 height 21
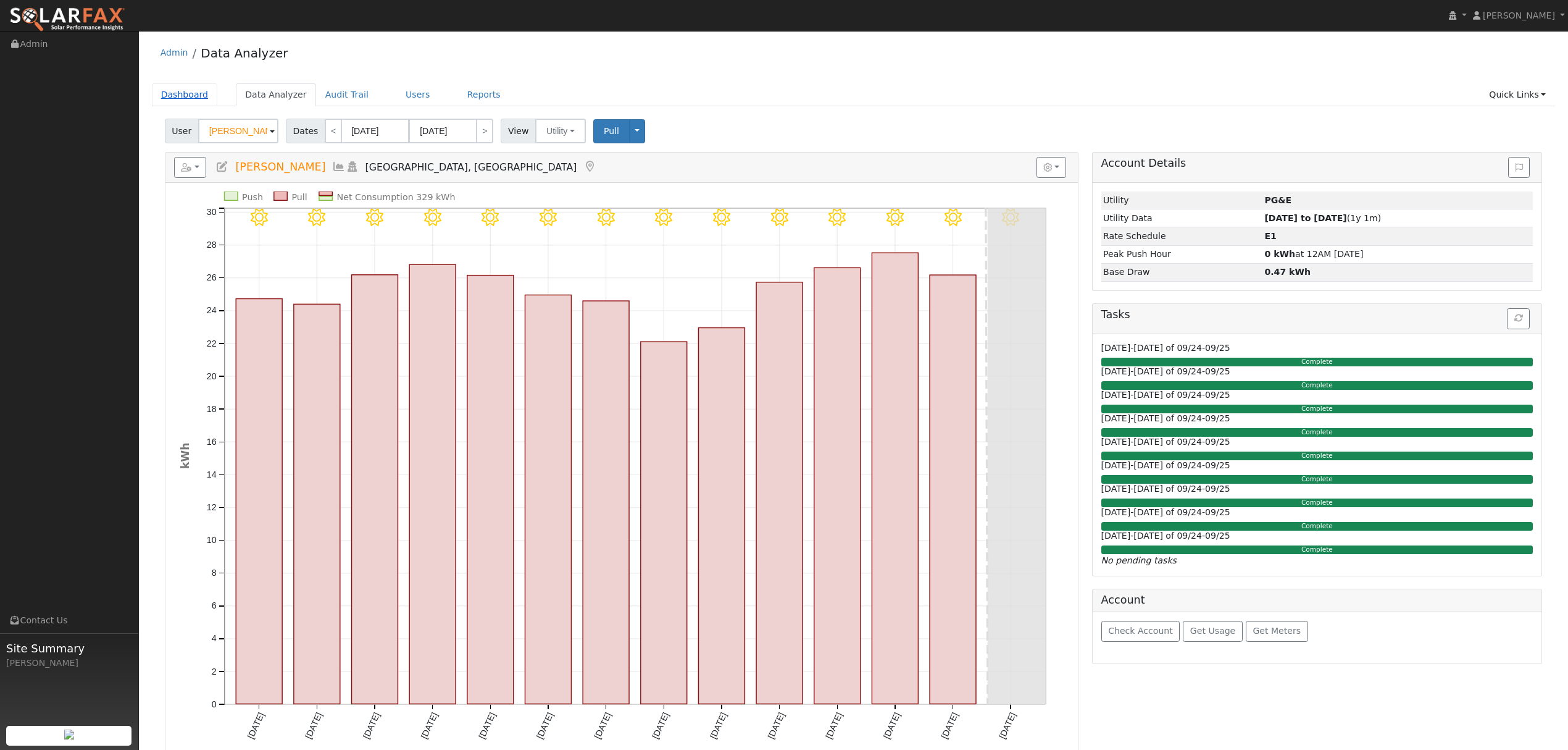
click at [173, 90] on link "Dashboard" at bounding box center [185, 94] width 66 height 23
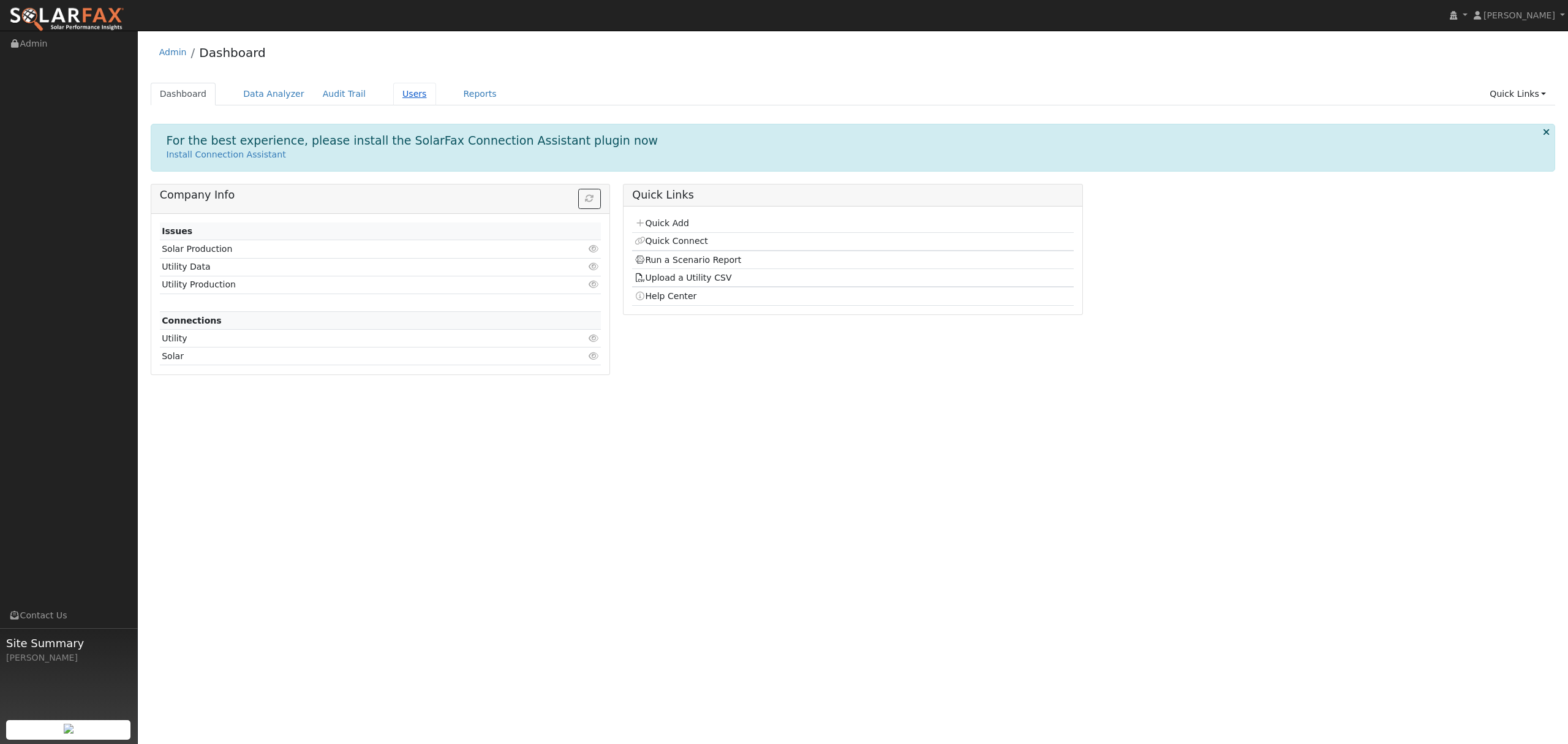
click at [398, 89] on link "Users" at bounding box center [414, 93] width 43 height 23
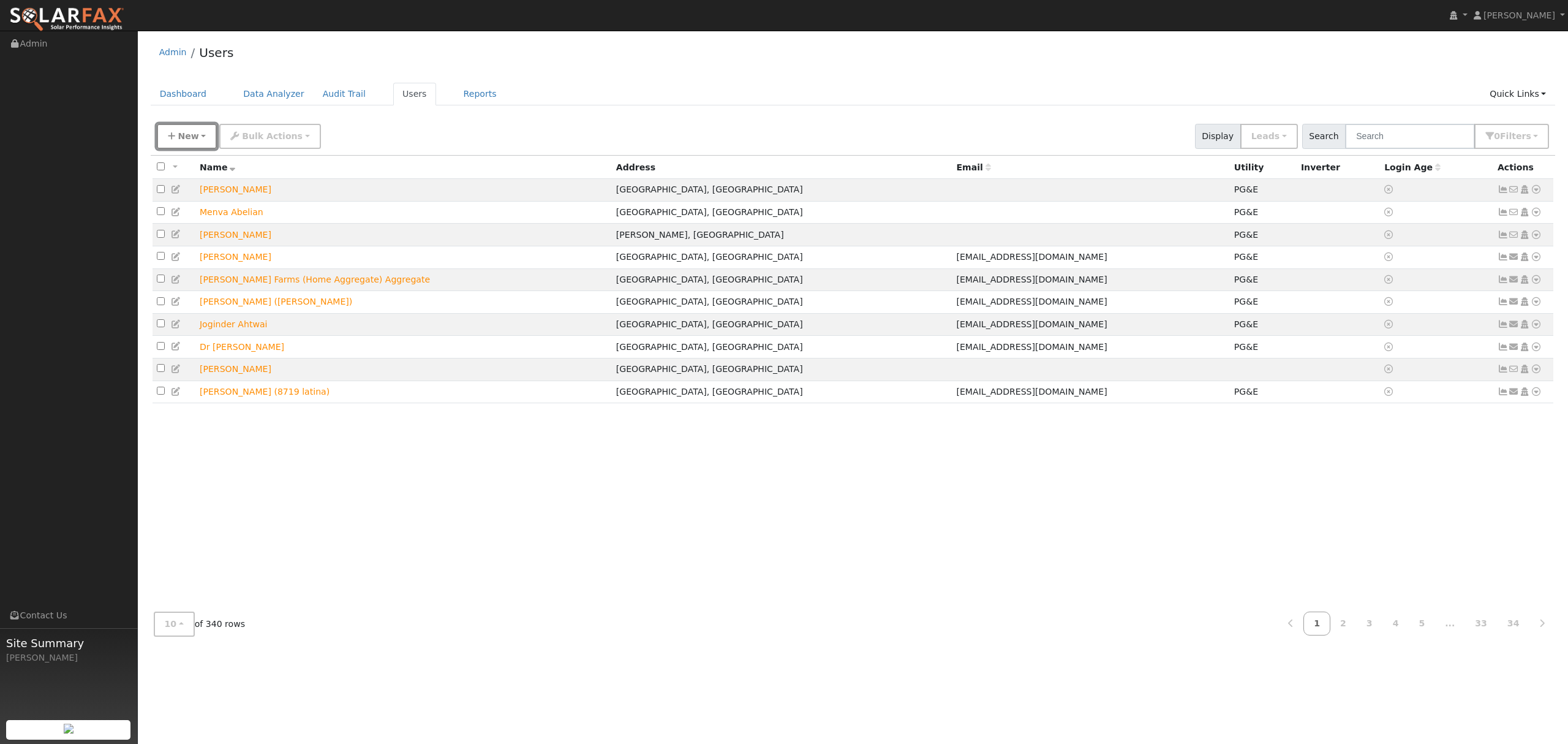
click at [194, 137] on span "New" at bounding box center [188, 136] width 21 height 10
click at [196, 185] on link "Quick Add" at bounding box center [208, 189] width 102 height 17
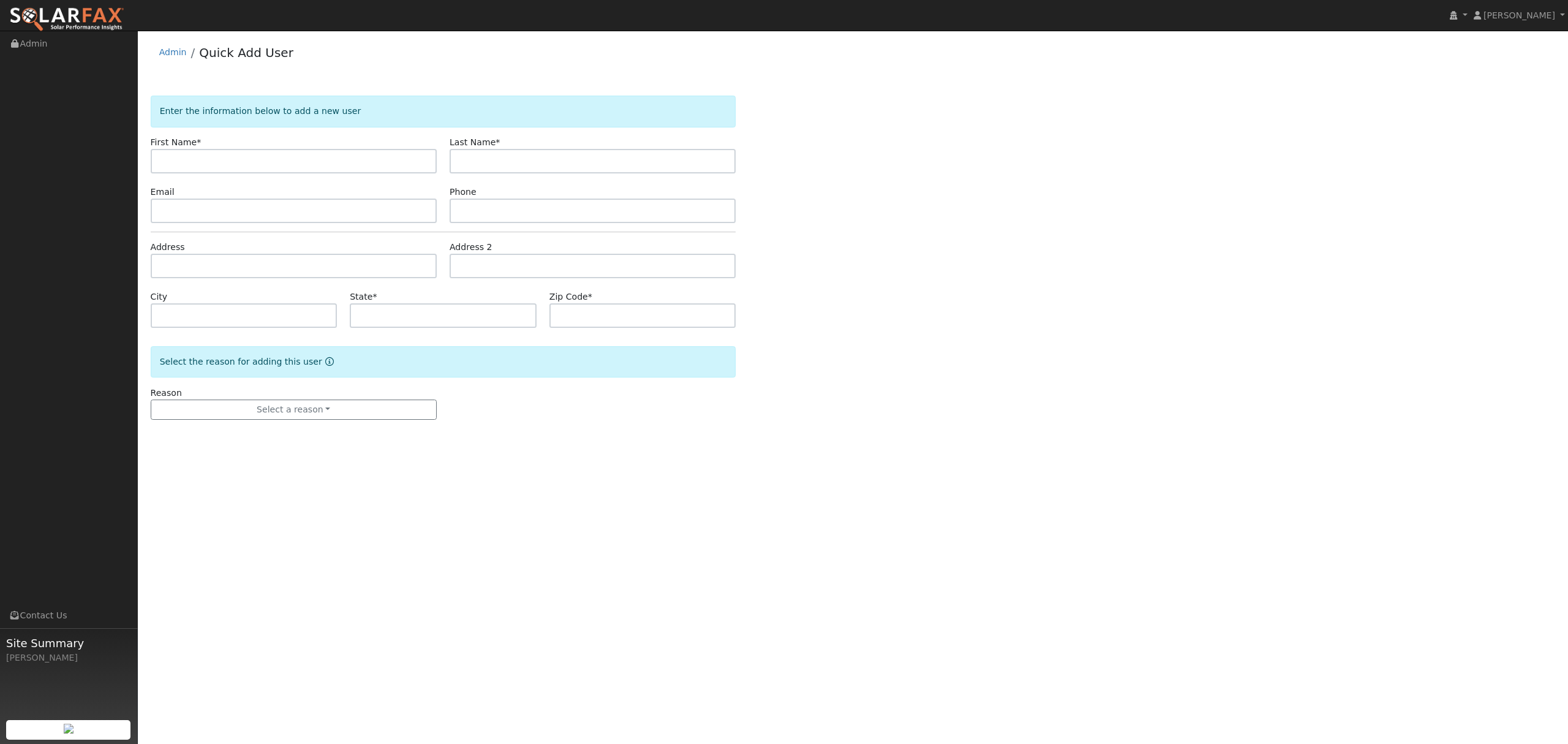
click at [265, 162] on input "text" at bounding box center [293, 160] width 286 height 25
type input "[PERSON_NAME]"
click at [617, 158] on input "text" at bounding box center [593, 160] width 286 height 25
type input "khan"
click at [354, 267] on input "text" at bounding box center [293, 266] width 286 height 25
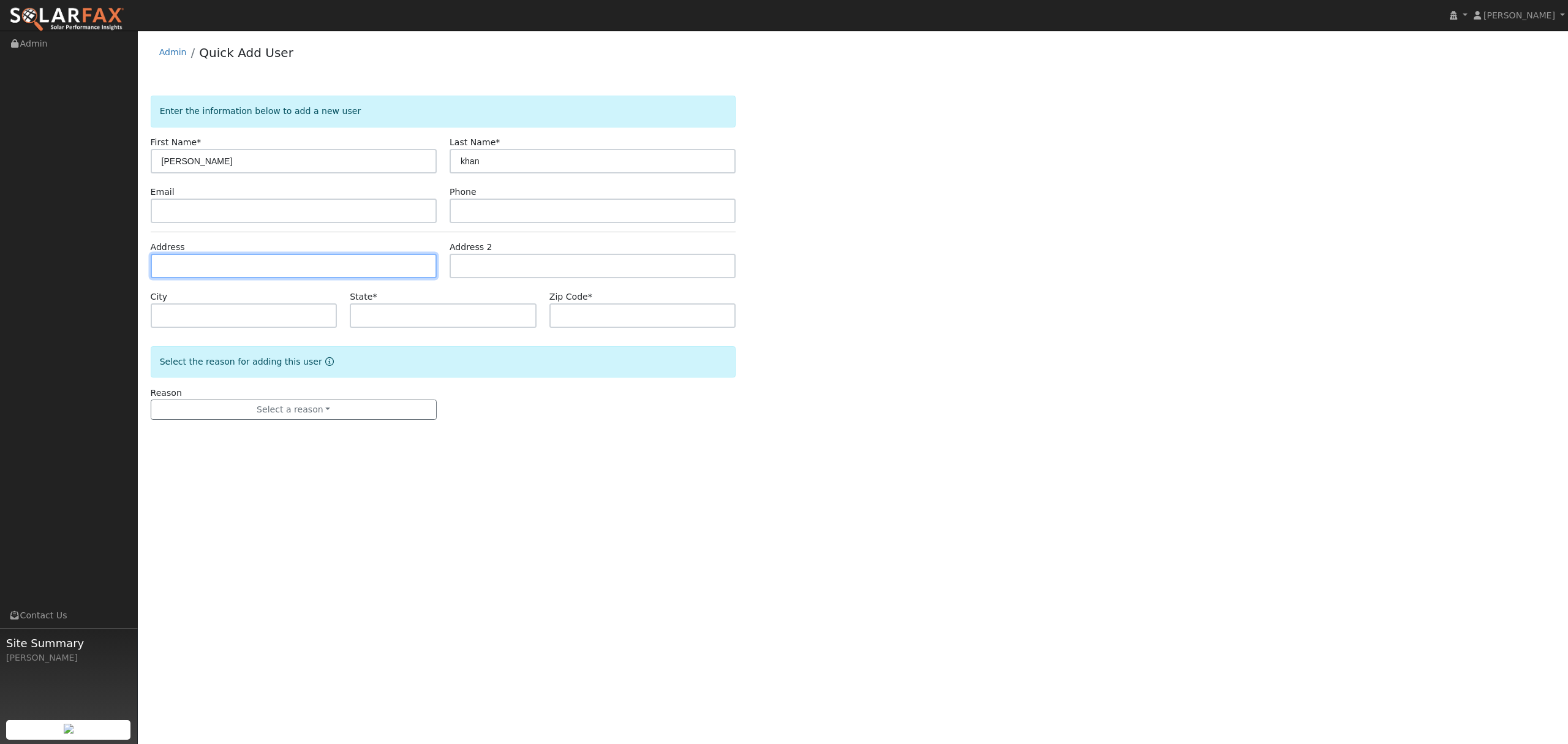
type input "5"
type input "4"
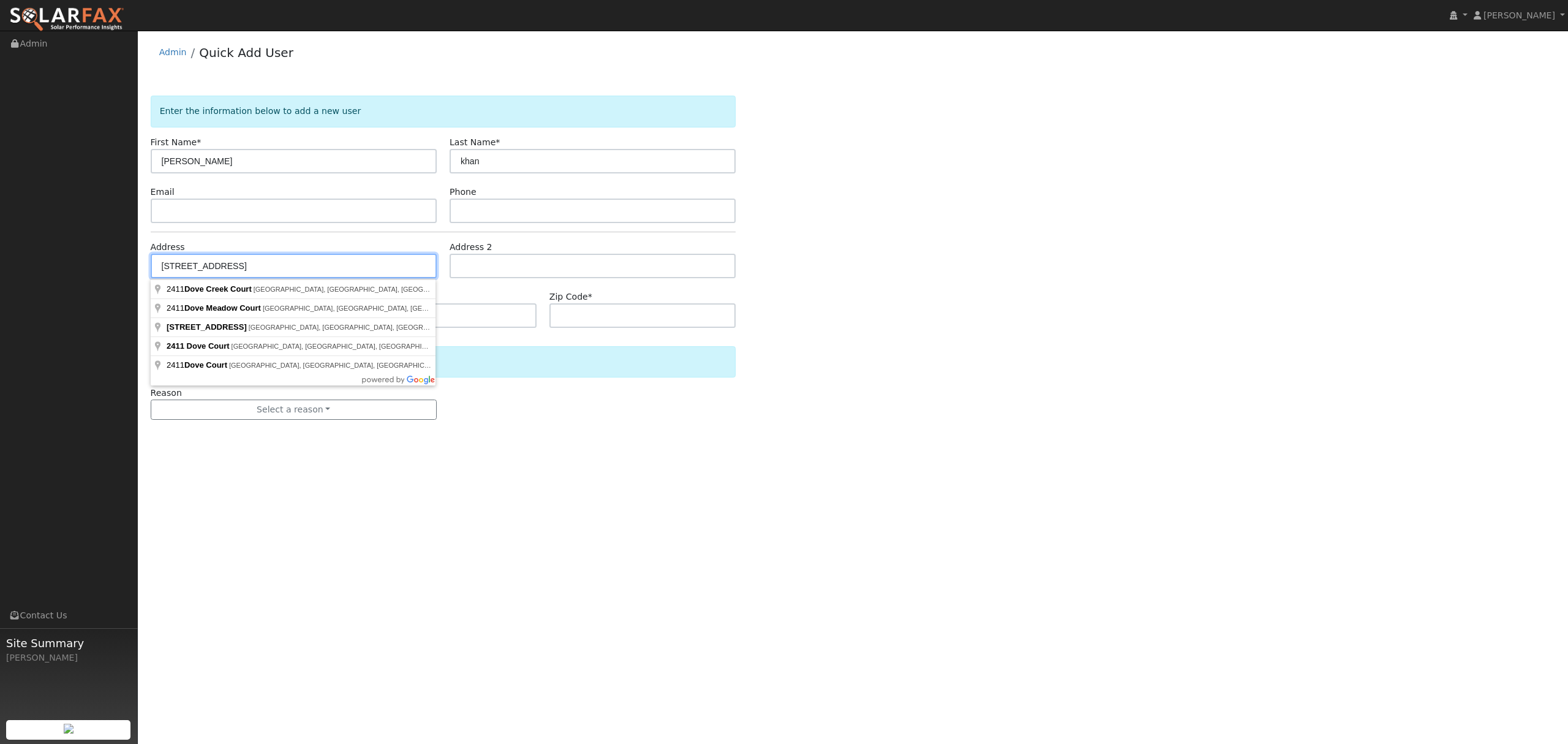
type input "[STREET_ADDRESS]"
type input "[GEOGRAPHIC_DATA]"
type input "CA"
type input "95993"
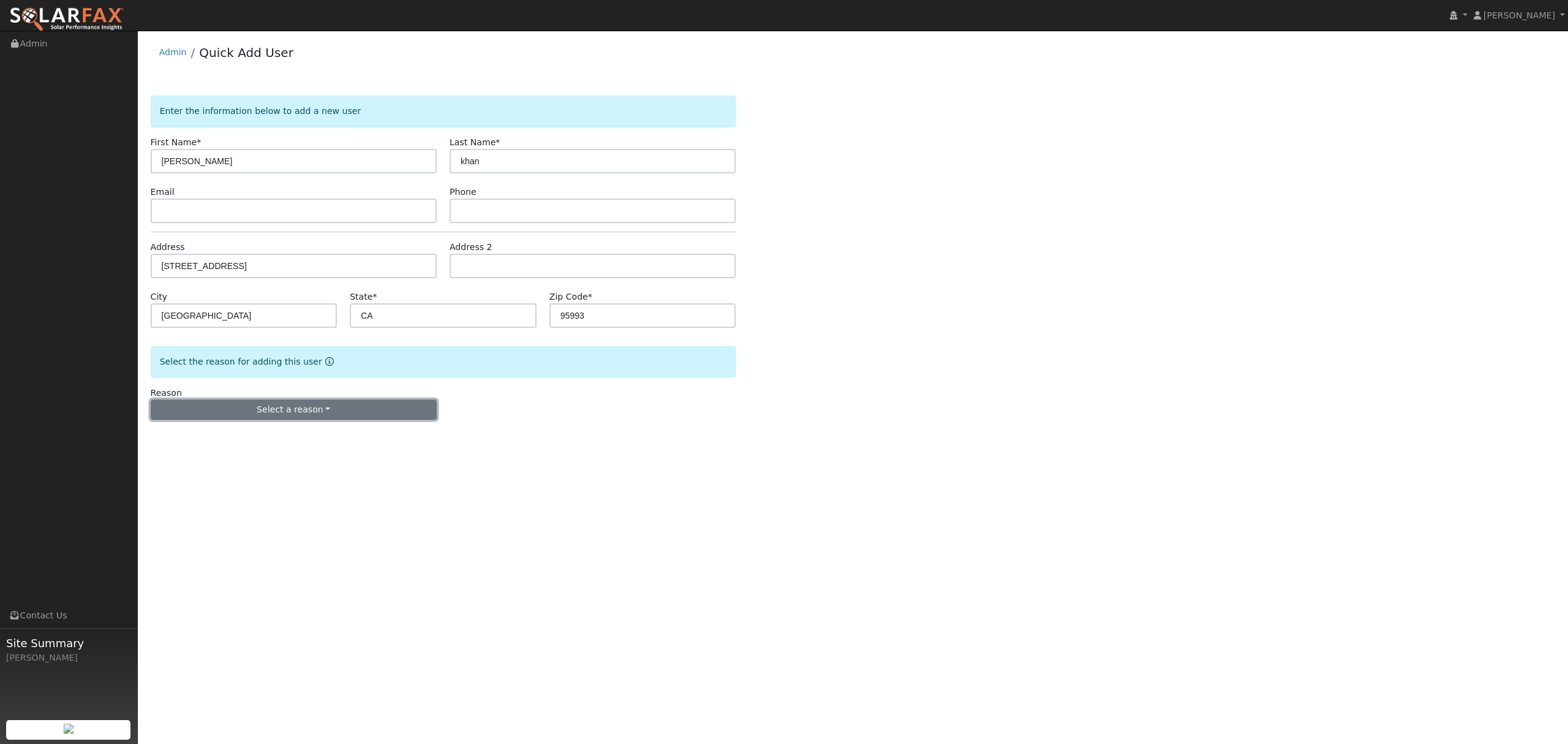
click at [302, 414] on button "Select a reason" at bounding box center [293, 410] width 286 height 21
click at [185, 435] on link "New lead" at bounding box center [219, 434] width 136 height 17
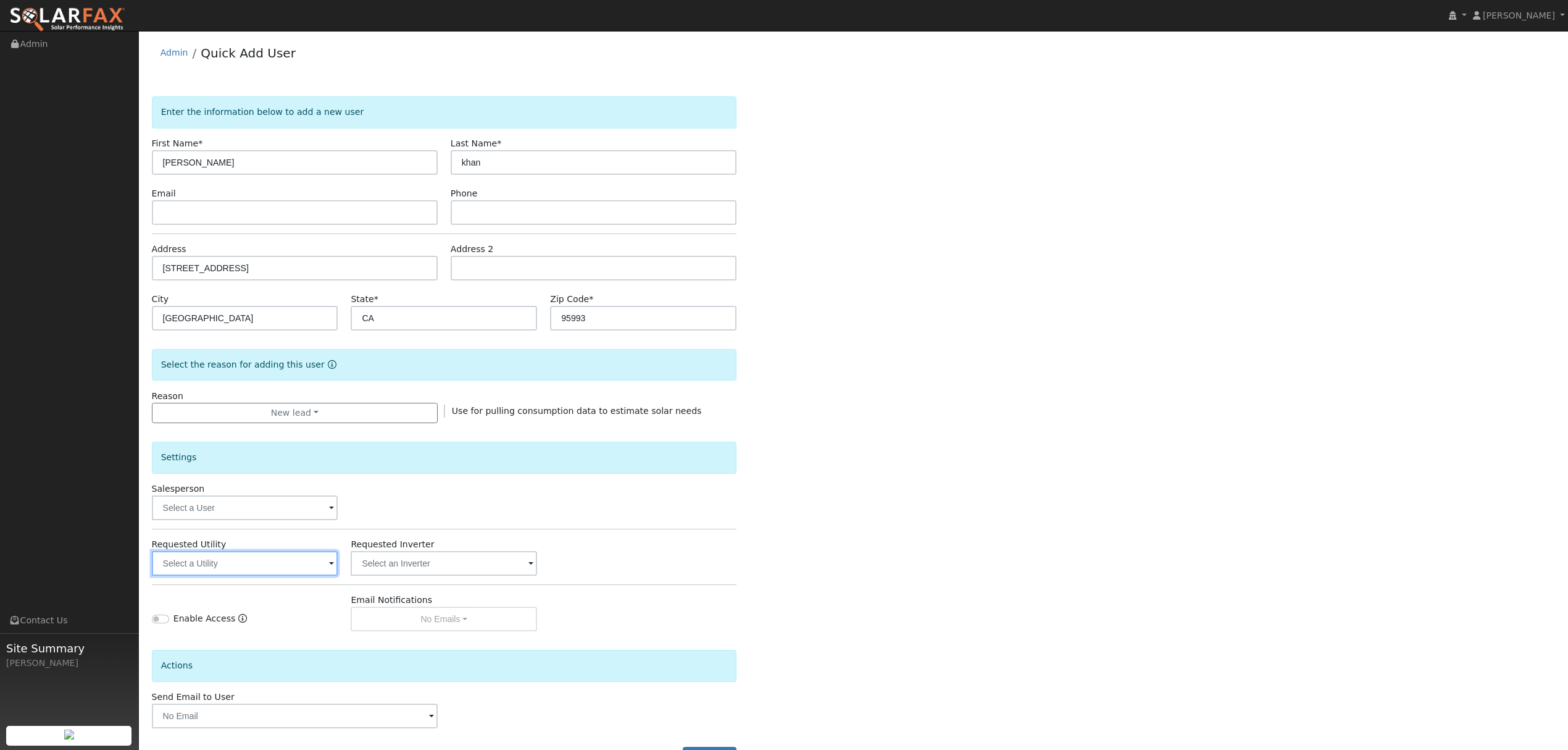
click at [263, 560] on input "text" at bounding box center [245, 562] width 187 height 25
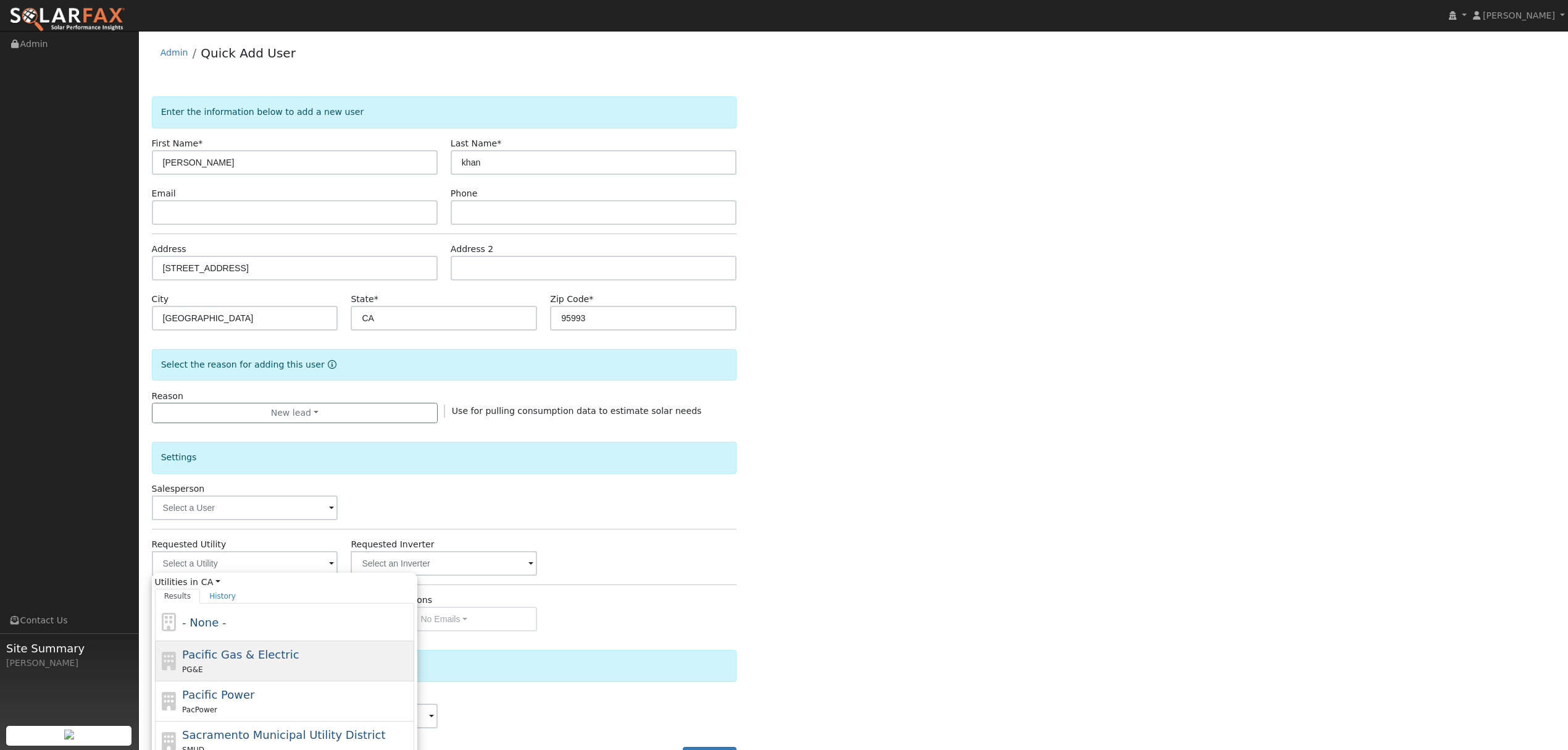
click at [239, 668] on div "PG&E" at bounding box center [296, 669] width 229 height 13
type input "Pacific Gas & Electric"
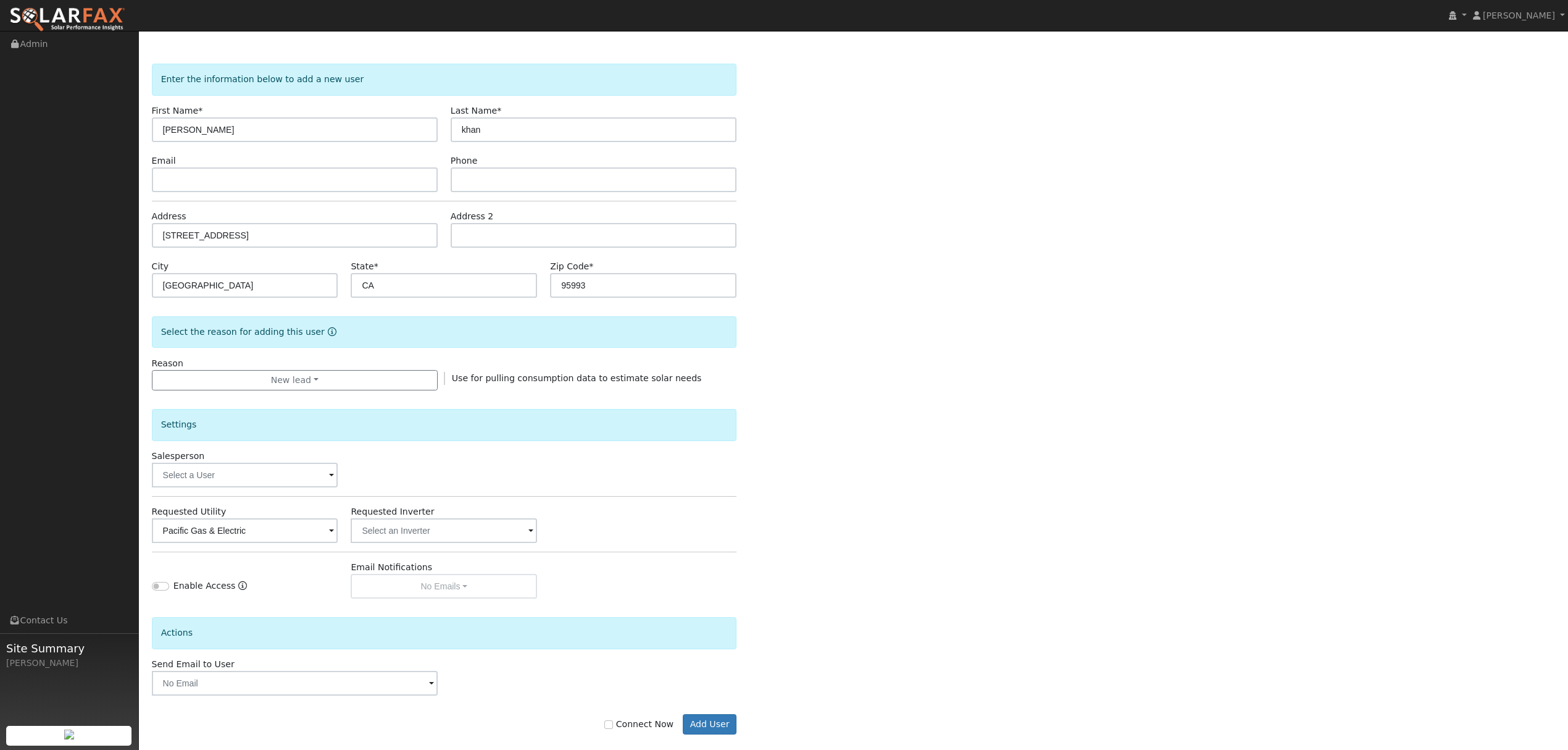
scroll to position [50, 0]
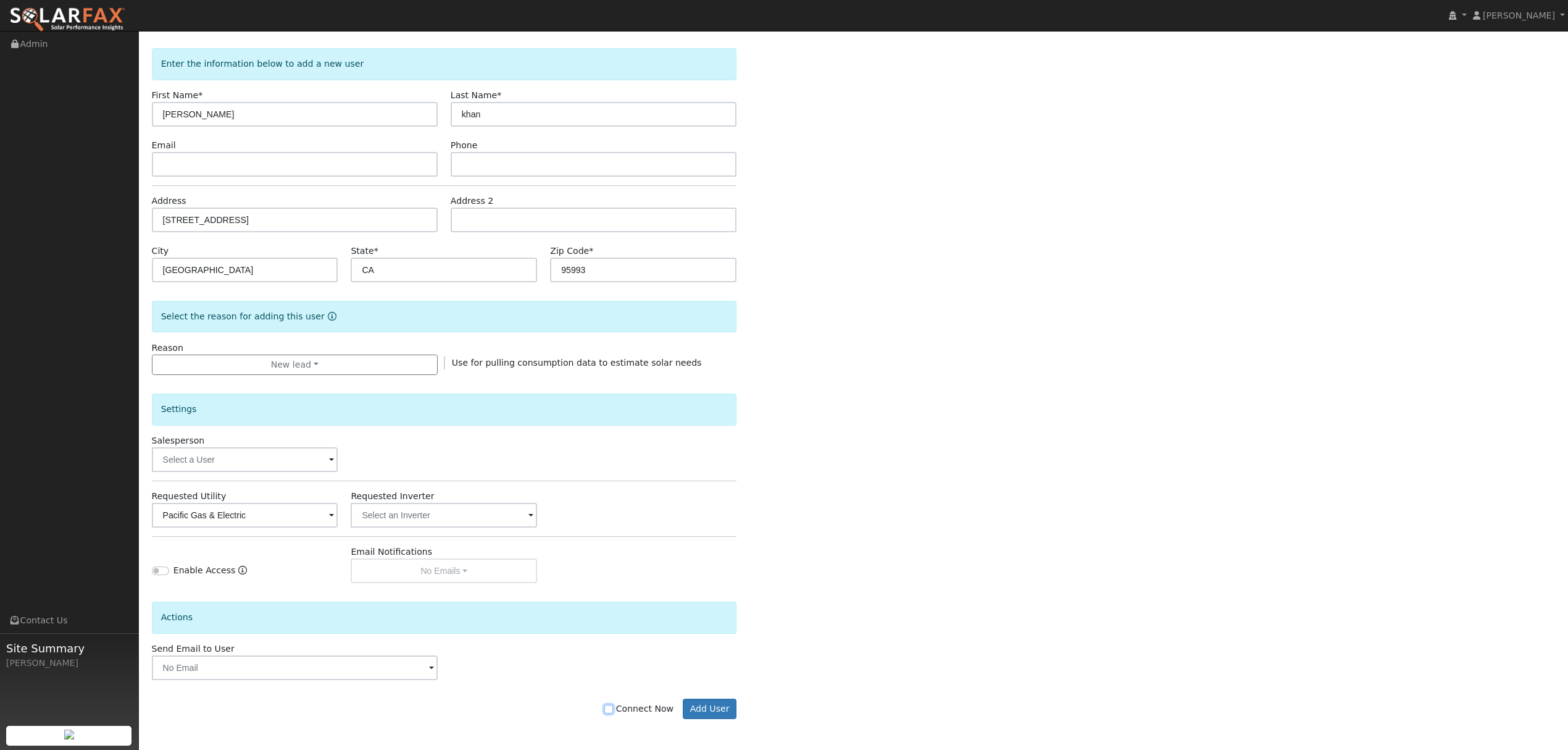
click at [613, 711] on input "Connect Now" at bounding box center [608, 708] width 8 height 8
checkbox input "true"
click at [727, 708] on button "Add User" at bounding box center [709, 708] width 54 height 21
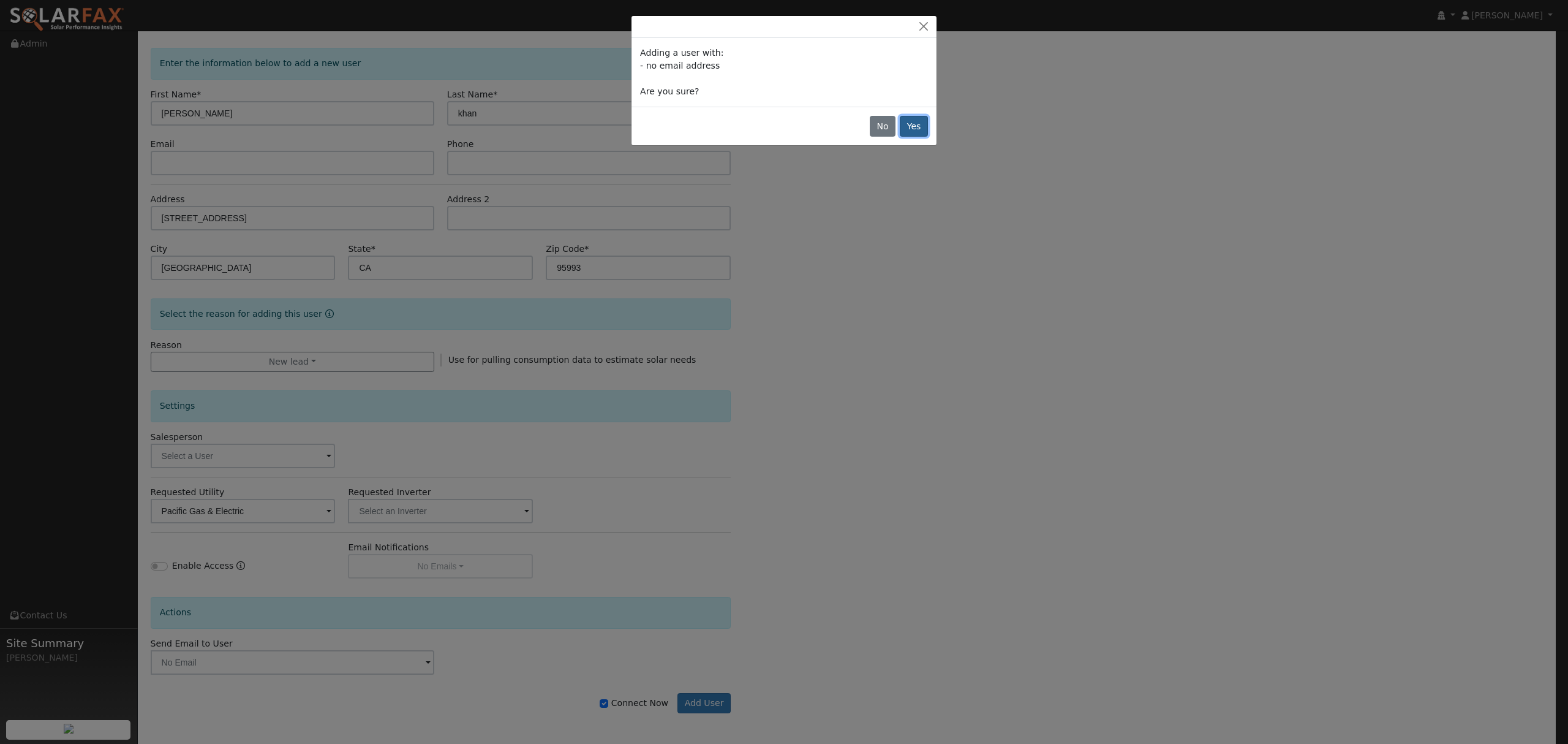
click at [916, 126] on button "Yes" at bounding box center [914, 126] width 28 height 21
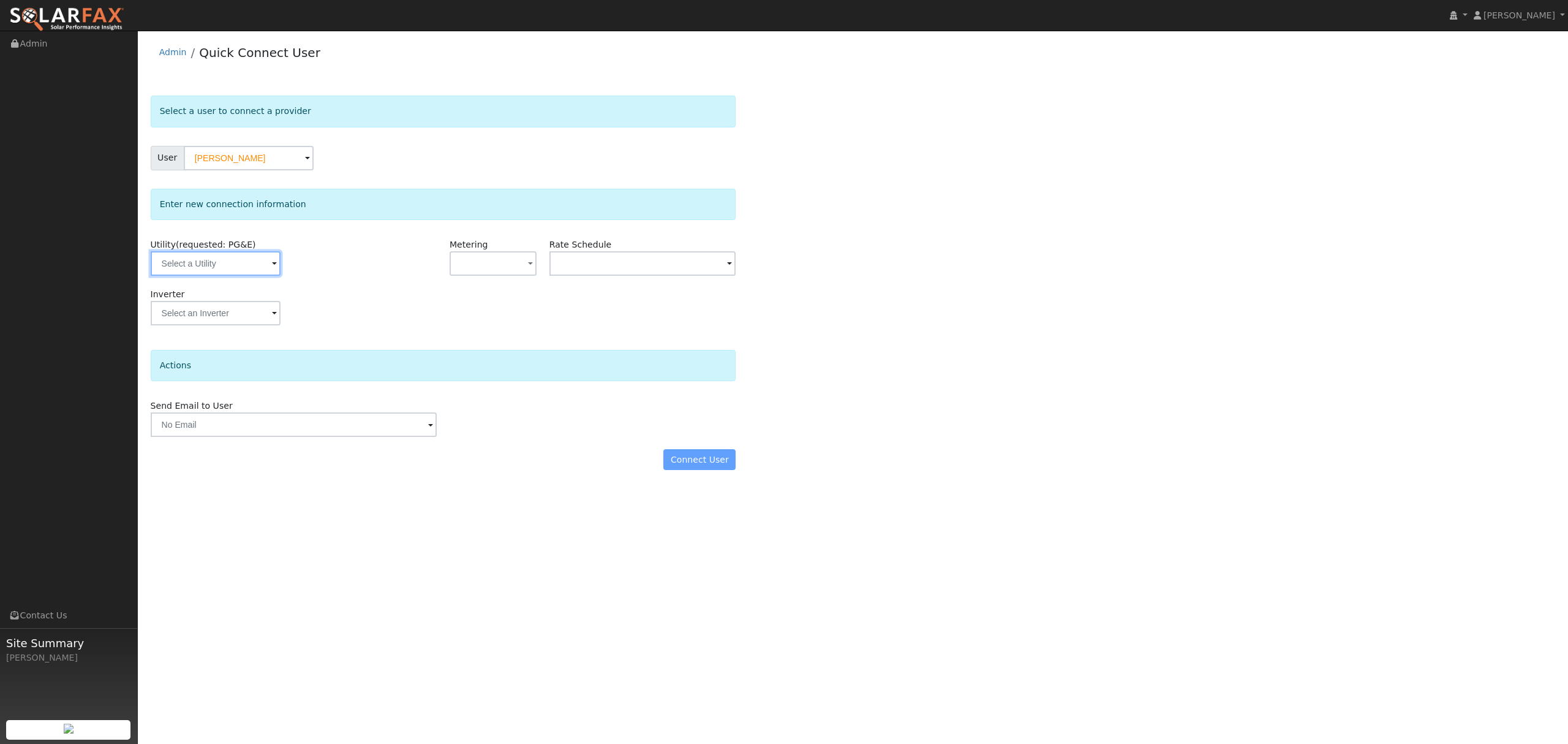
click at [218, 258] on input "text" at bounding box center [215, 263] width 130 height 25
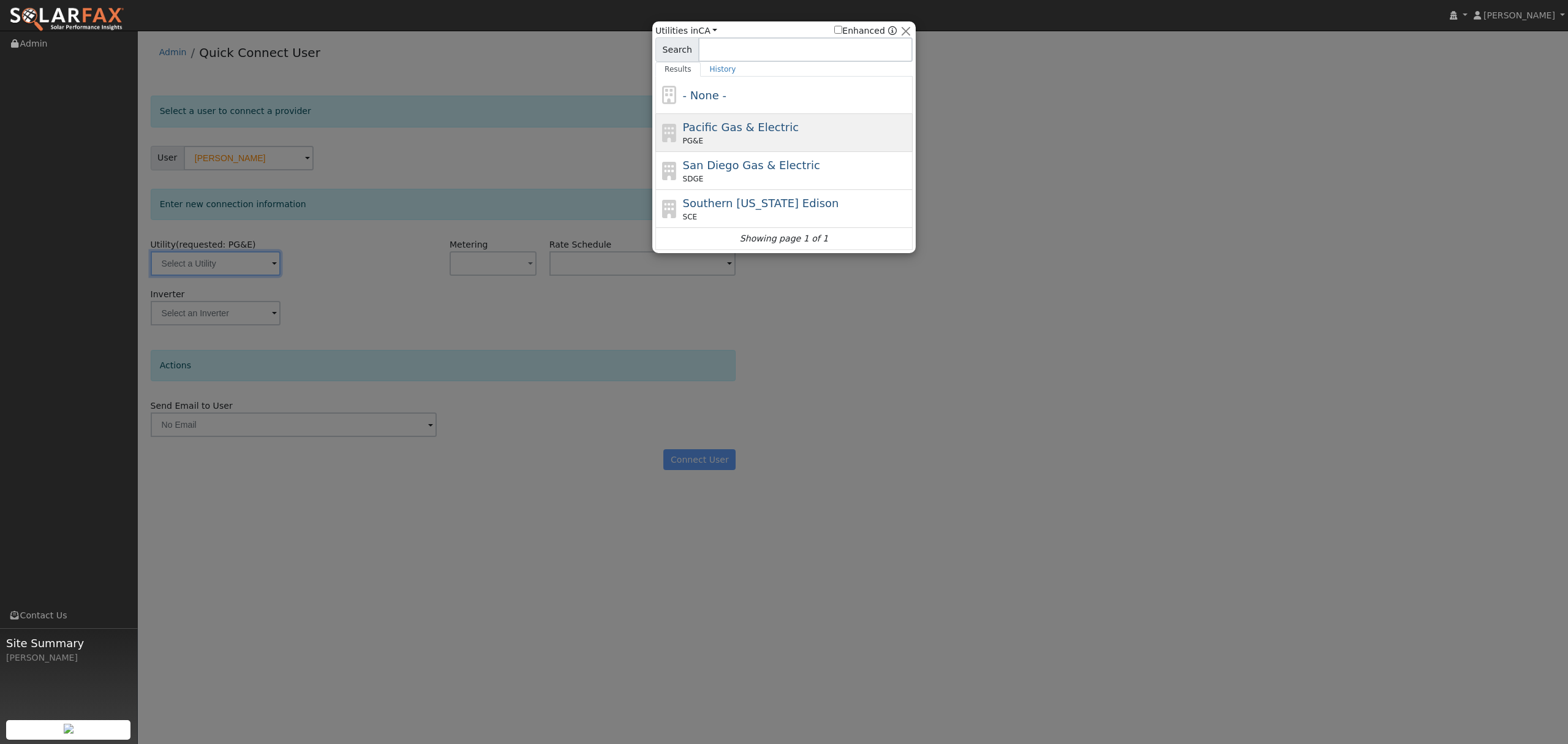
click at [719, 141] on div "PG&E" at bounding box center [796, 141] width 227 height 11
type input "PG&E"
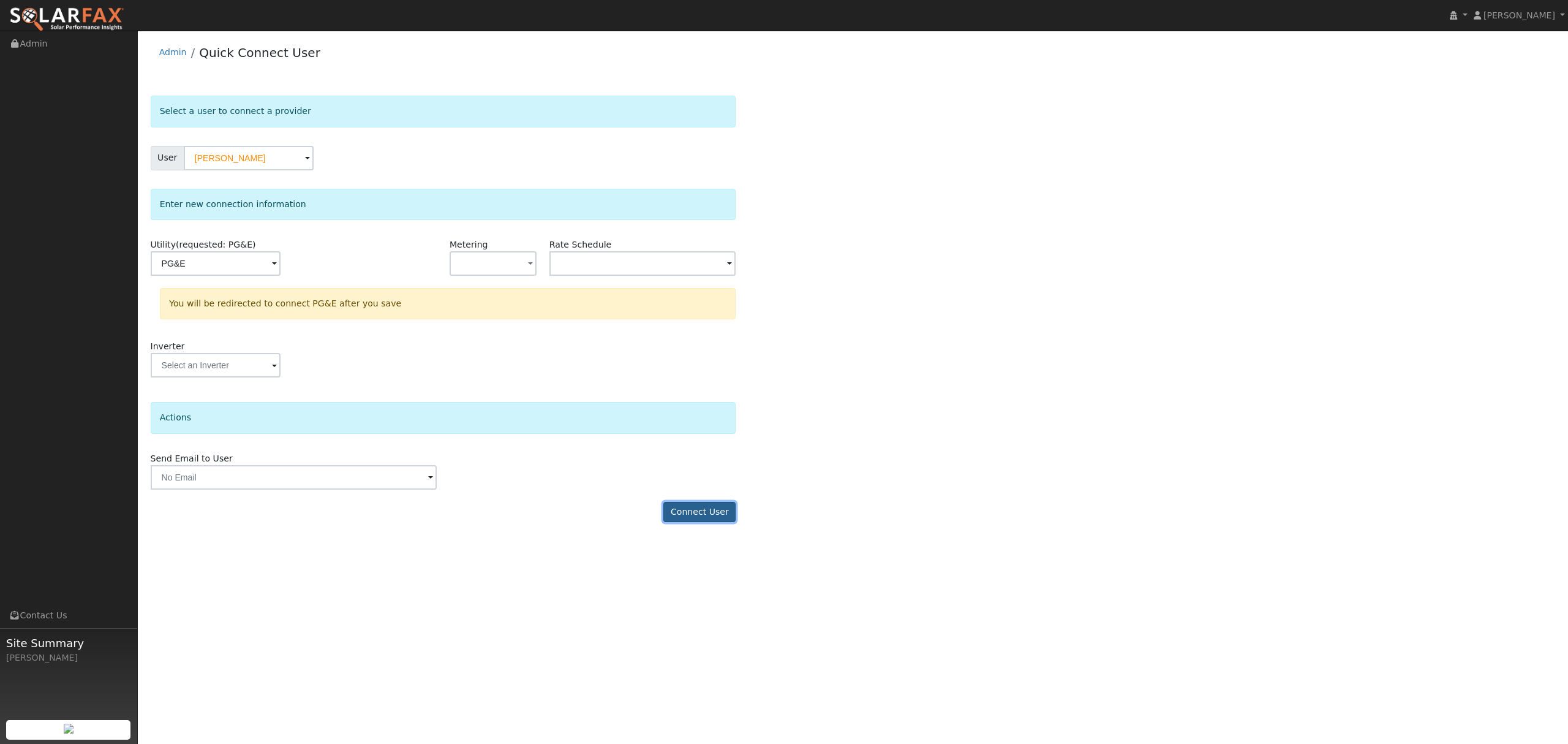
click at [714, 517] on button "Connect User" at bounding box center [699, 512] width 72 height 21
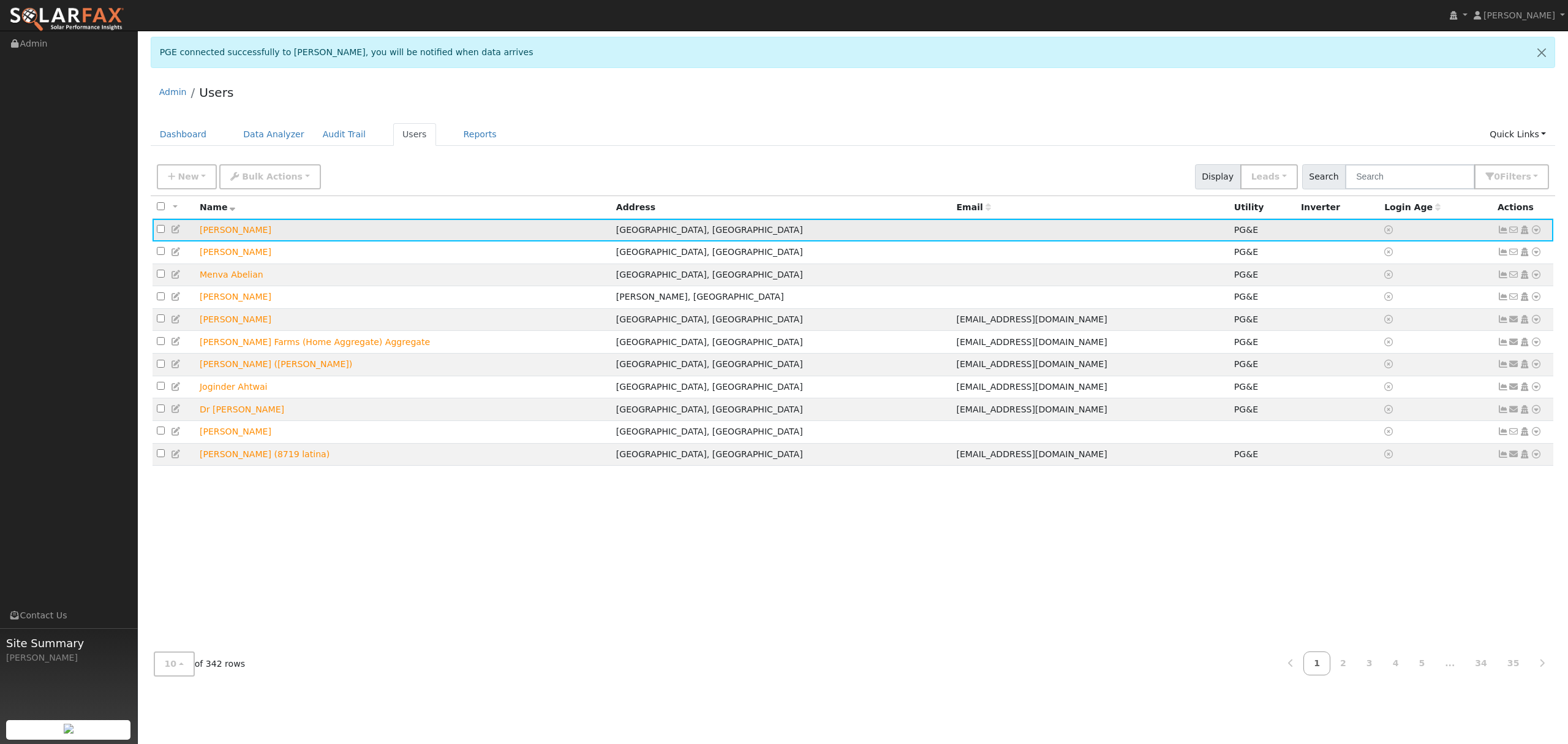
click at [1537, 229] on icon at bounding box center [1537, 229] width 11 height 8
click at [1494, 255] on link "Data Analyzer" at bounding box center [1496, 251] width 89 height 17
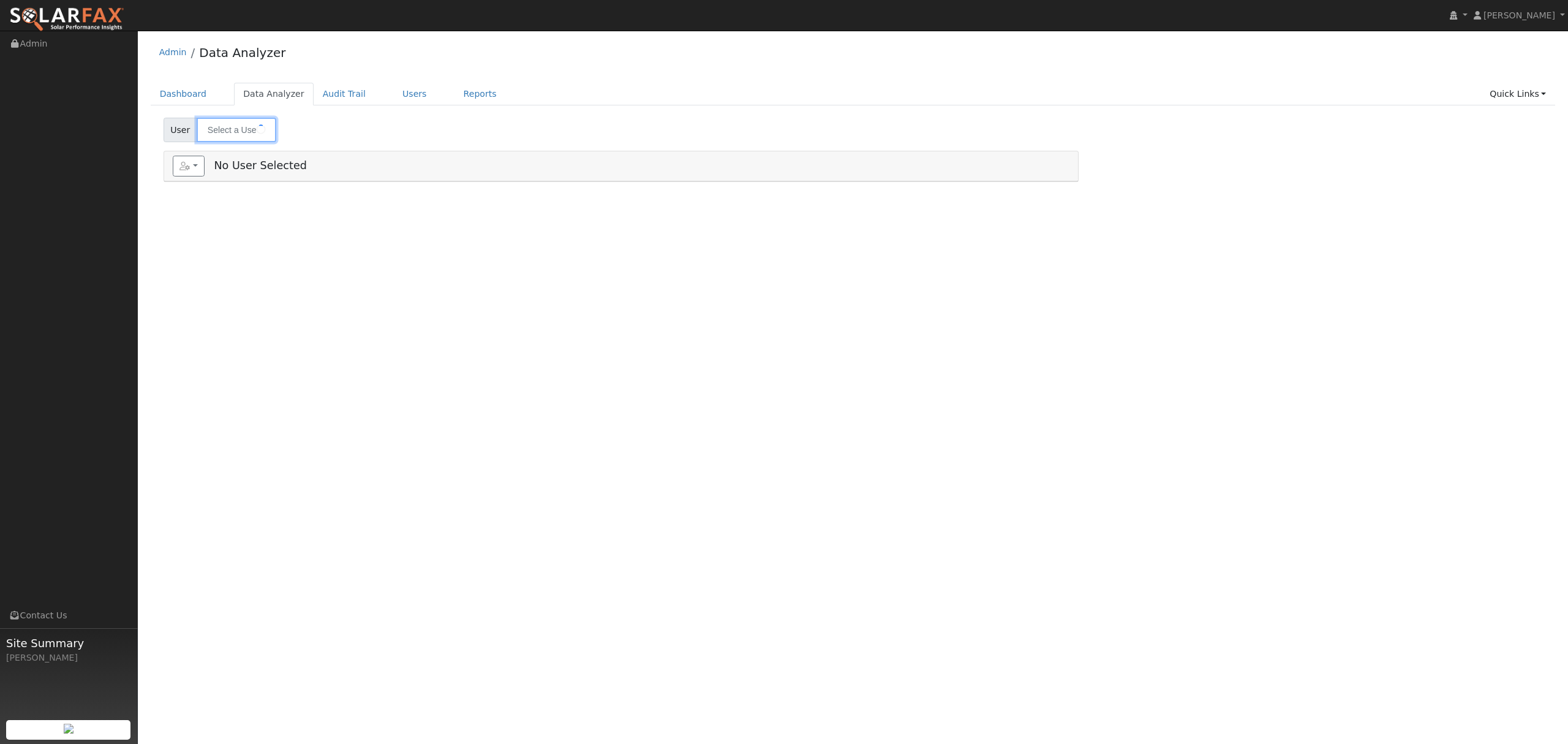
type input "[PERSON_NAME]"
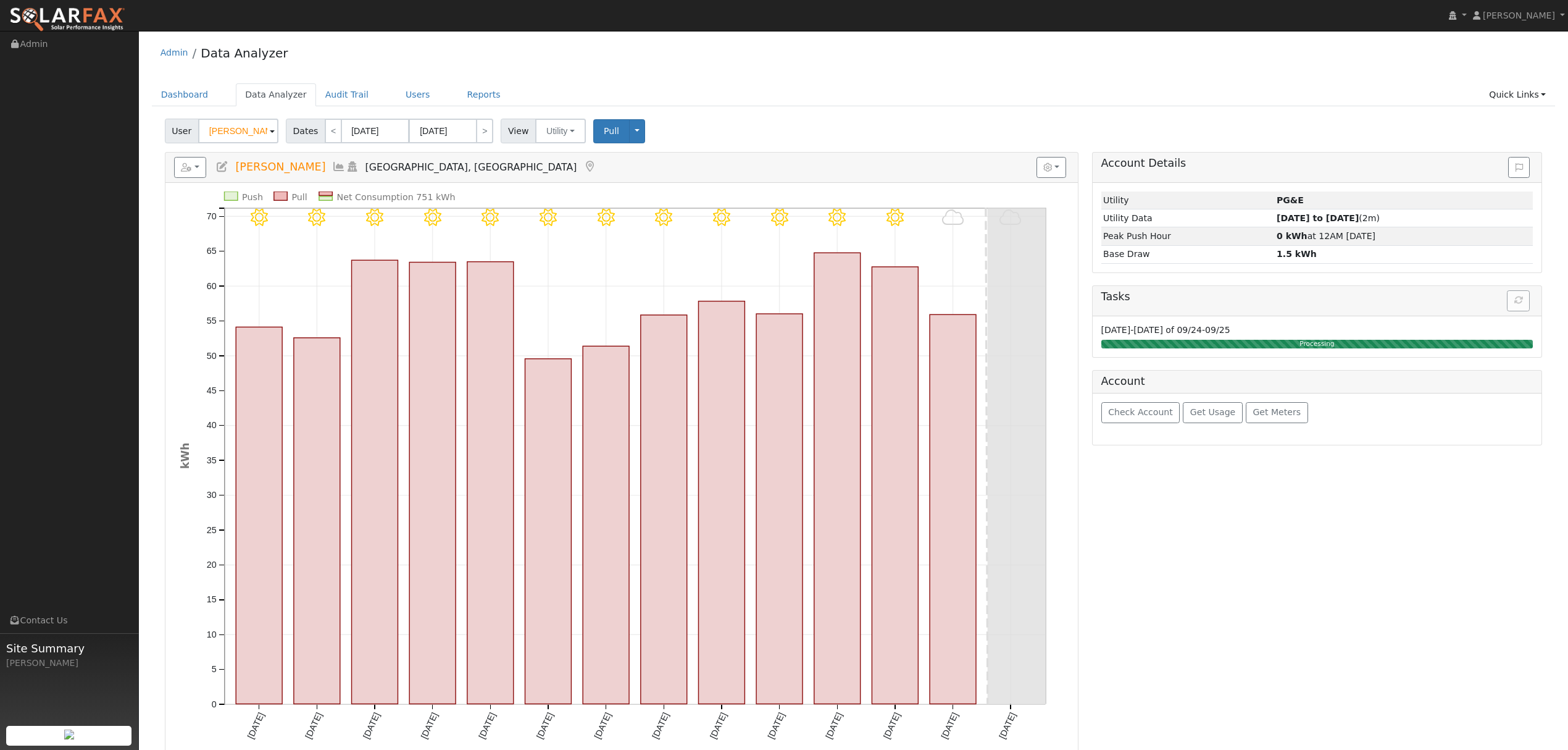
click at [332, 165] on icon at bounding box center [339, 166] width 14 height 11
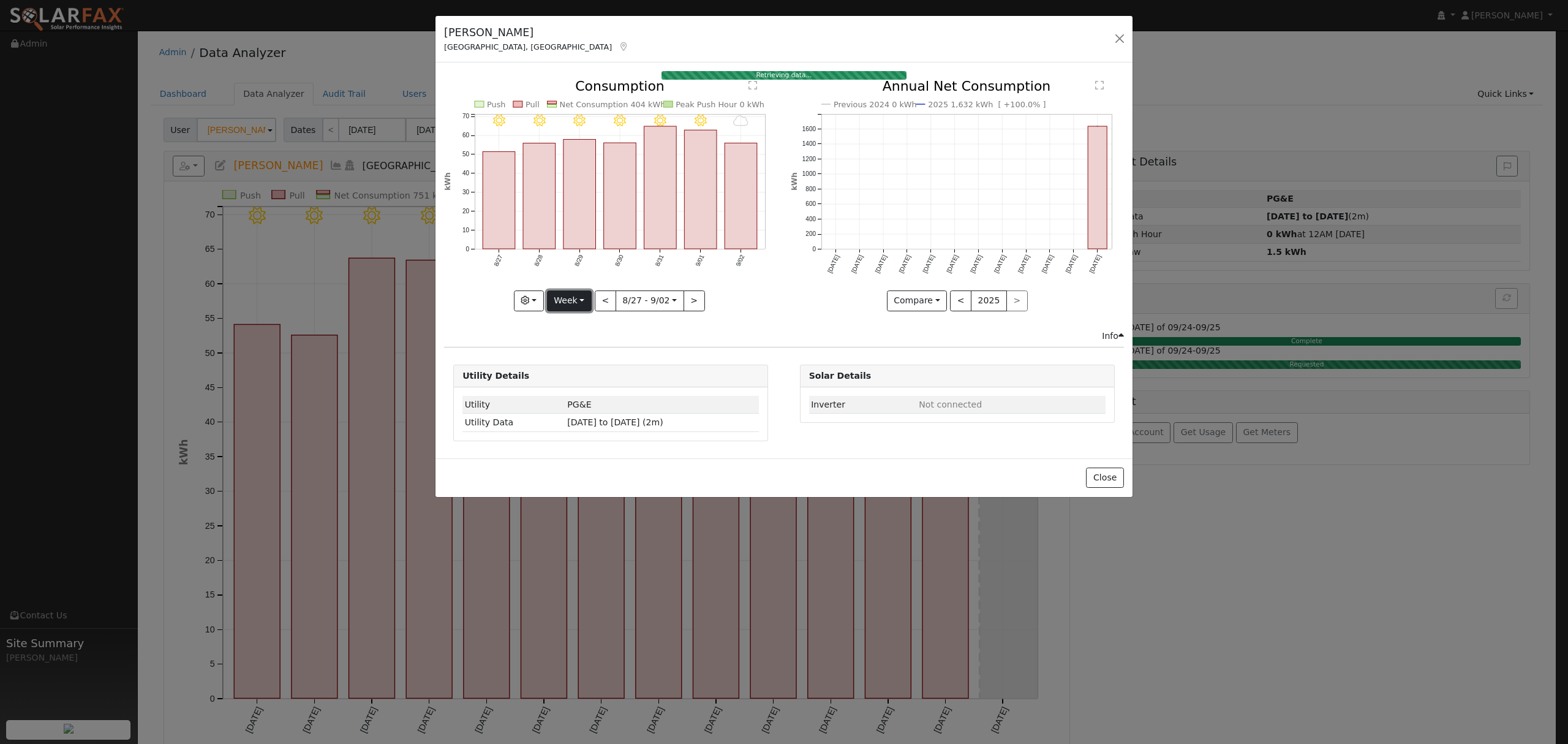
click at [574, 302] on button "Week" at bounding box center [569, 301] width 45 height 21
click at [582, 372] on link "Year" at bounding box center [590, 377] width 85 height 17
type input "[DATE]"
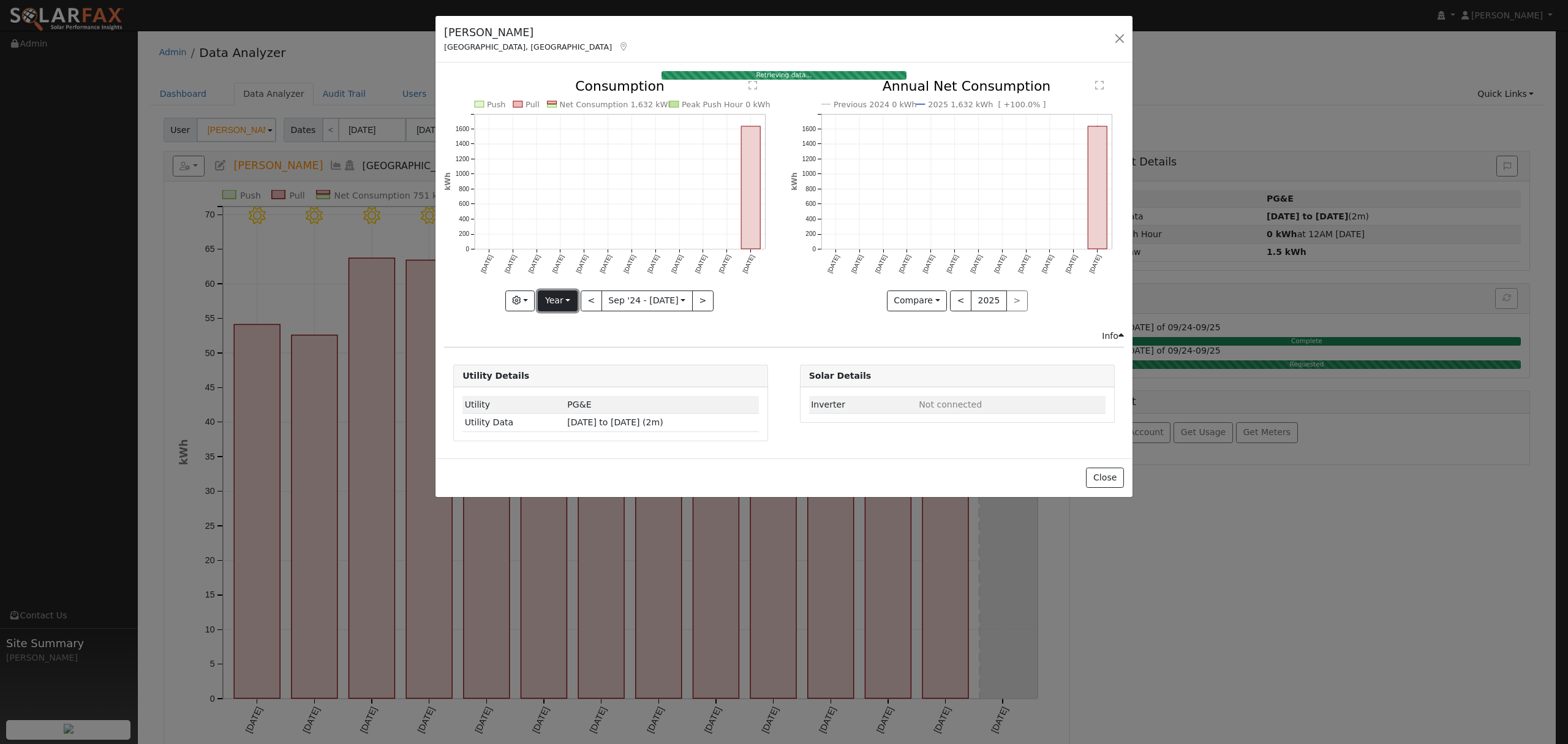
click at [563, 308] on button "Year" at bounding box center [557, 301] width 39 height 21
click at [576, 376] on link "Year" at bounding box center [581, 377] width 85 height 17
click at [557, 302] on button "Year" at bounding box center [557, 301] width 39 height 21
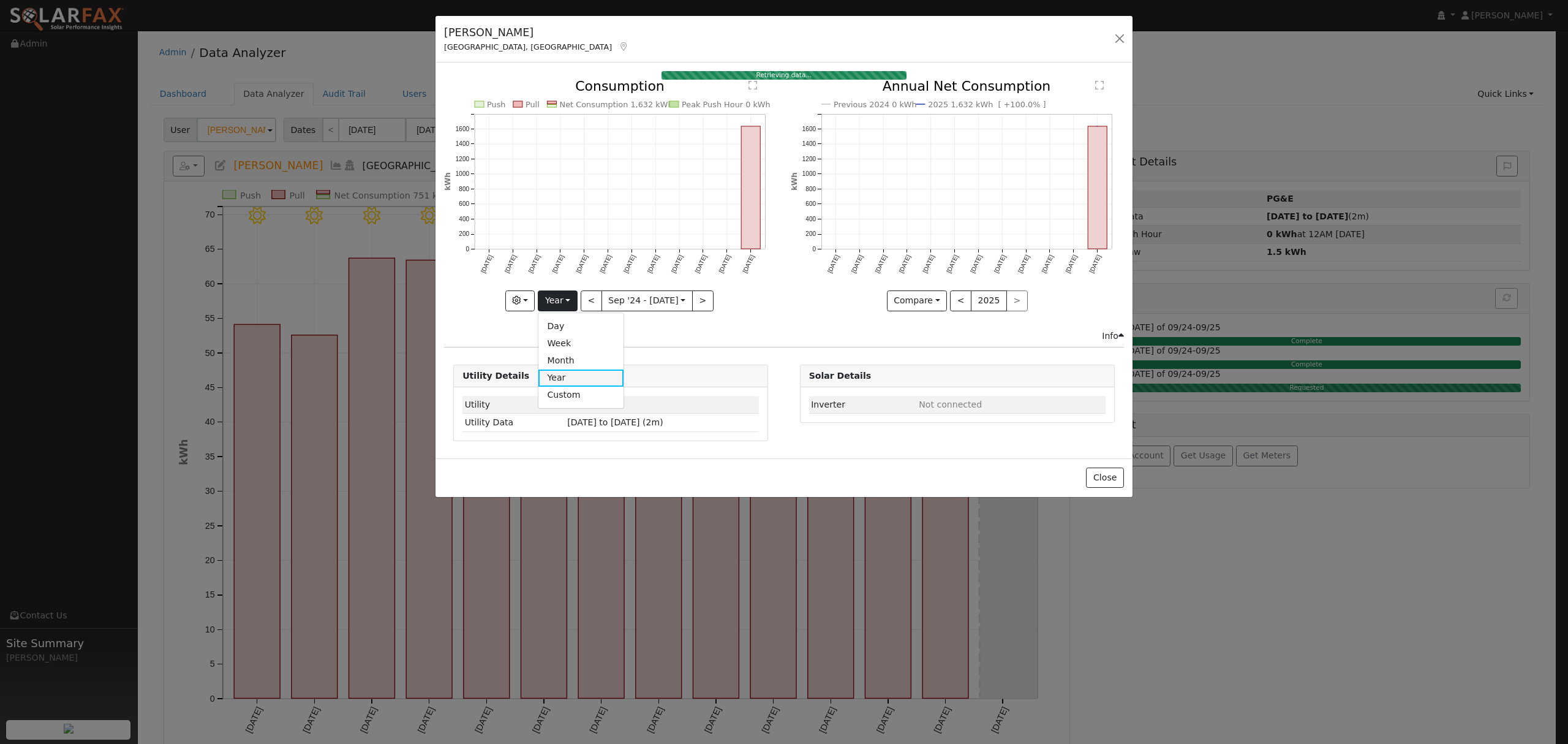
click at [565, 379] on link "Year" at bounding box center [581, 377] width 85 height 17
click at [553, 298] on button "Year" at bounding box center [557, 301] width 39 height 21
click at [566, 377] on link "Year" at bounding box center [581, 377] width 85 height 17
click at [559, 297] on button "Year" at bounding box center [557, 301] width 39 height 21
click at [570, 381] on link "Year" at bounding box center [581, 377] width 85 height 17
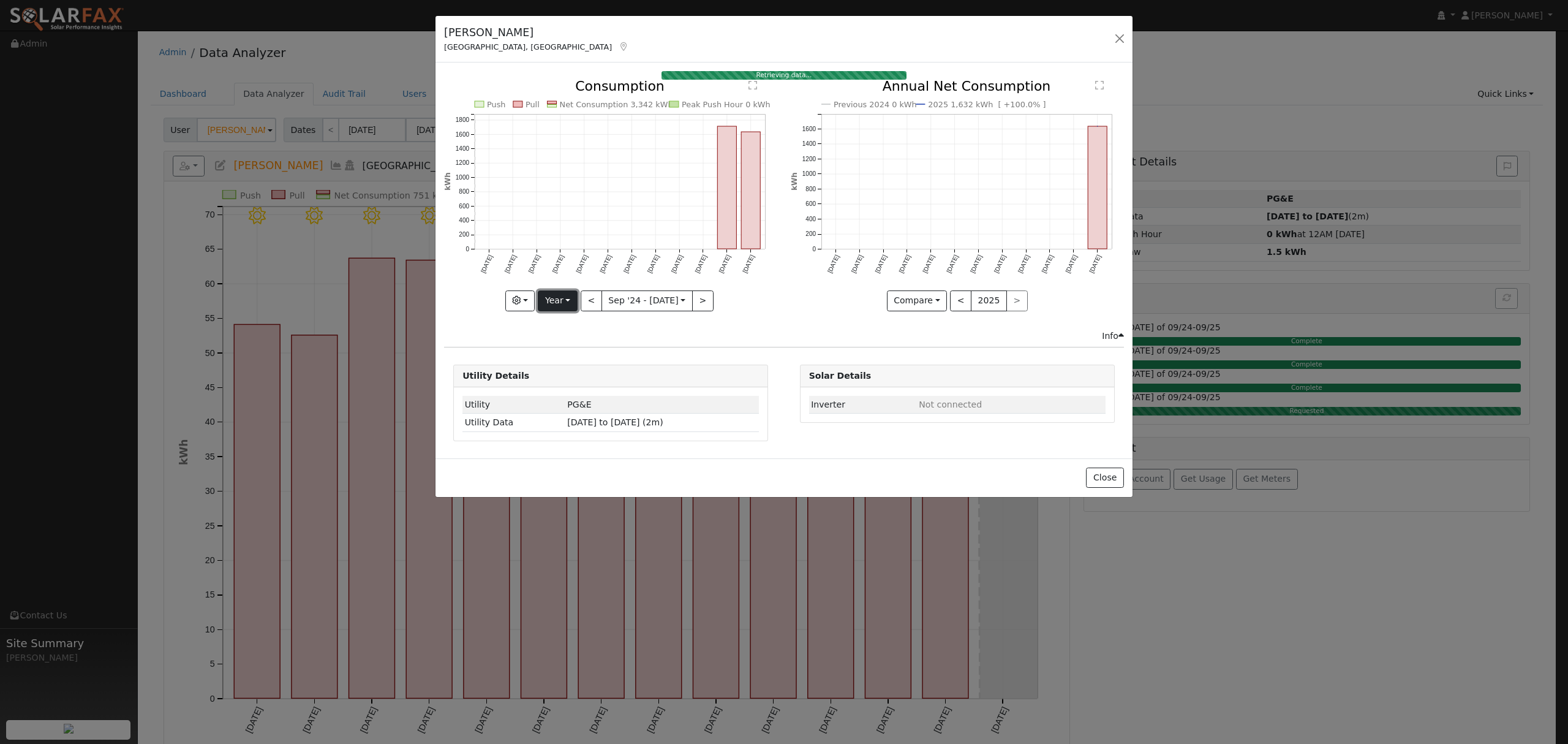
click at [560, 300] on button "Year" at bounding box center [557, 301] width 39 height 21
click at [566, 381] on link "Year" at bounding box center [581, 377] width 85 height 17
click at [561, 304] on button "Year" at bounding box center [557, 301] width 39 height 21
click at [570, 374] on link "Year" at bounding box center [581, 377] width 85 height 17
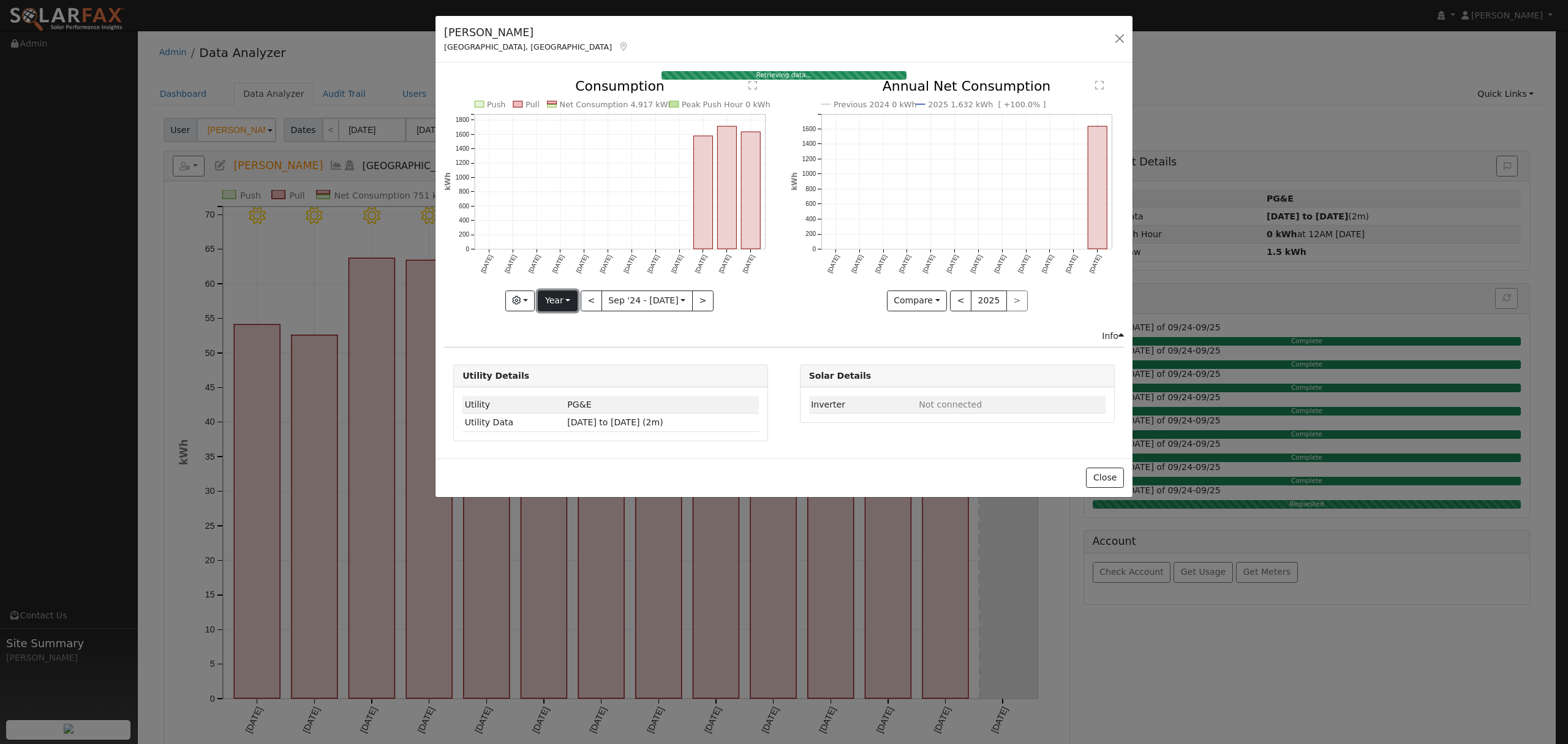
click at [565, 306] on button "Year" at bounding box center [557, 301] width 39 height 21
click at [572, 382] on link "Year" at bounding box center [581, 377] width 85 height 17
click at [561, 305] on button "Year" at bounding box center [557, 301] width 39 height 21
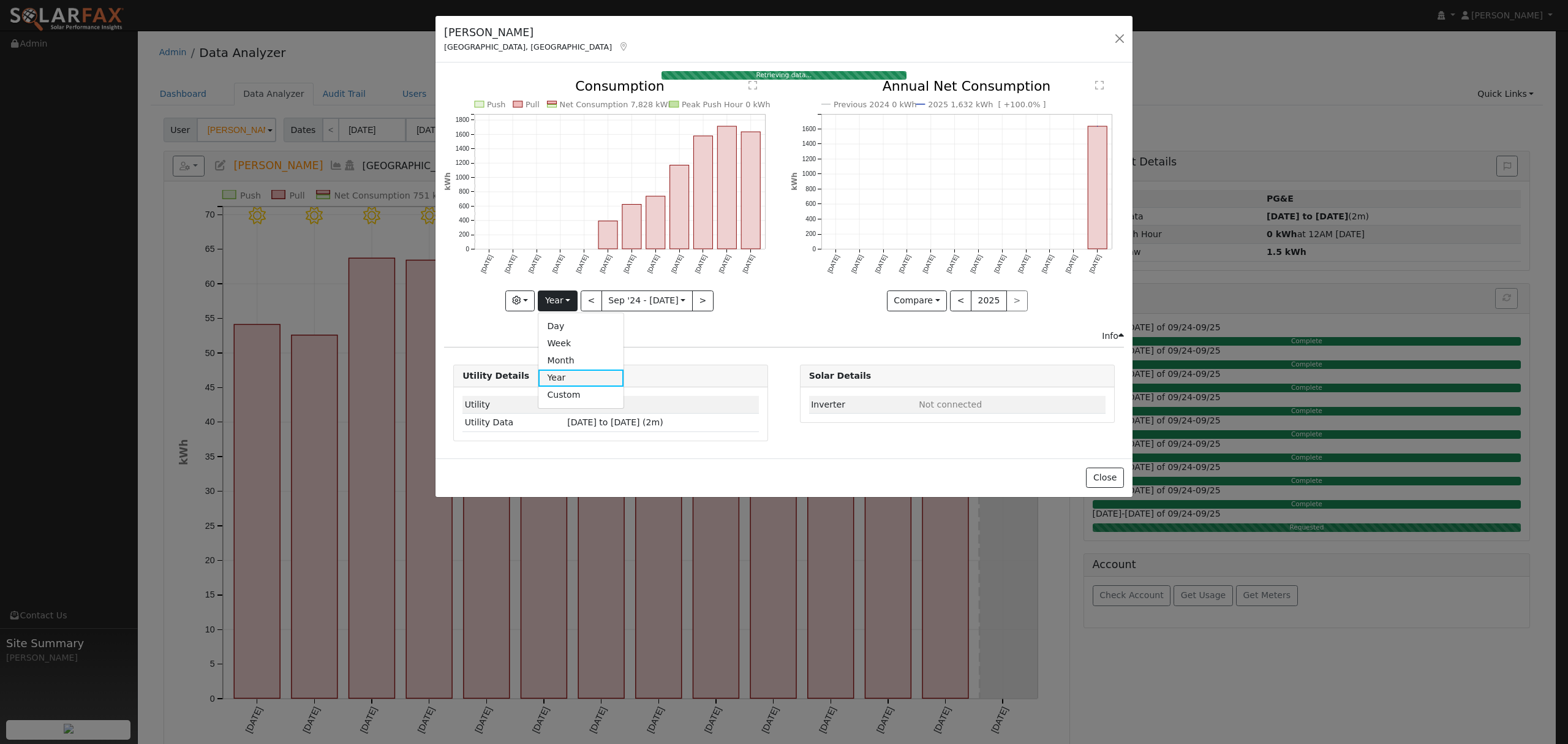
click at [564, 379] on link "Year" at bounding box center [581, 377] width 85 height 17
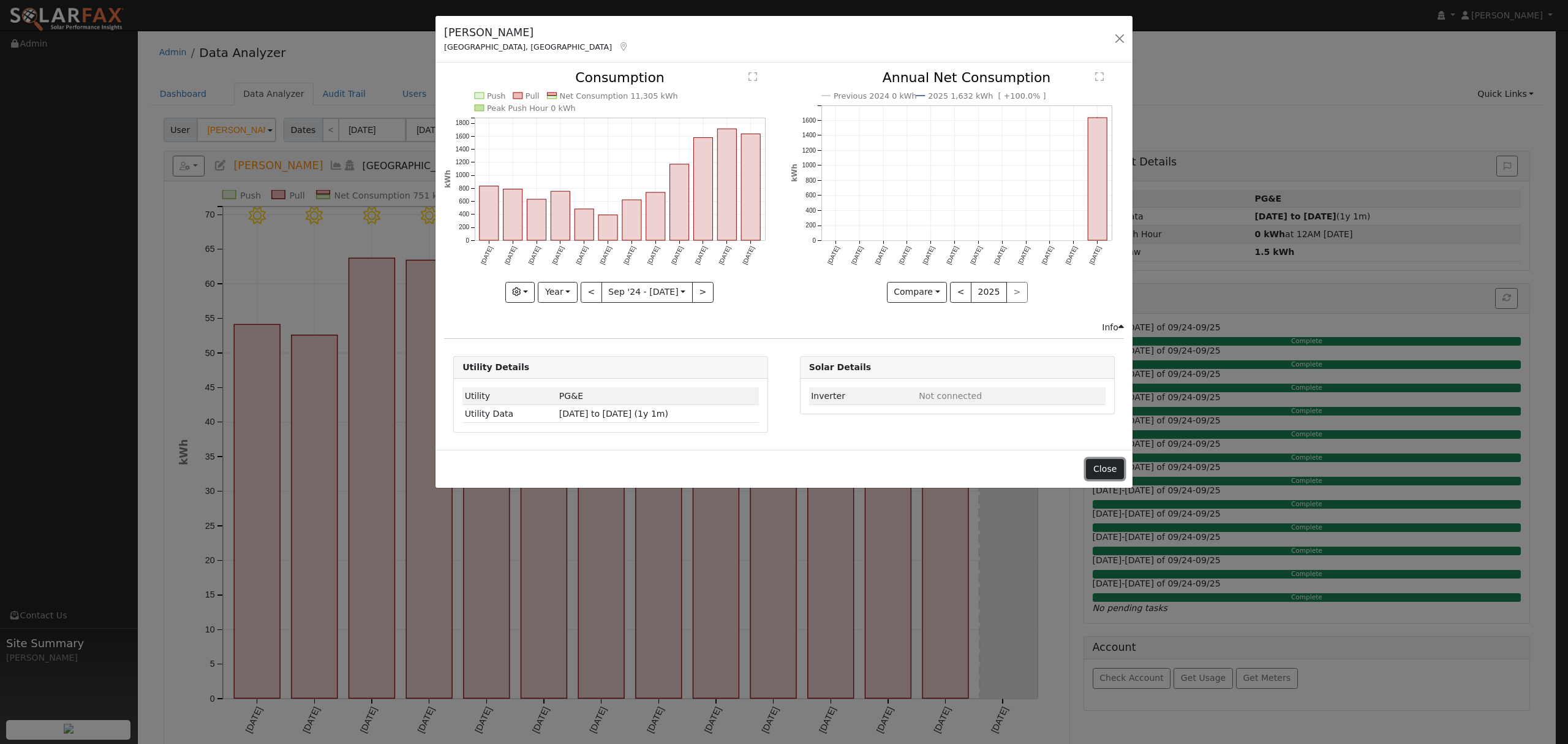
click at [1108, 466] on button "Close" at bounding box center [1104, 469] width 38 height 21
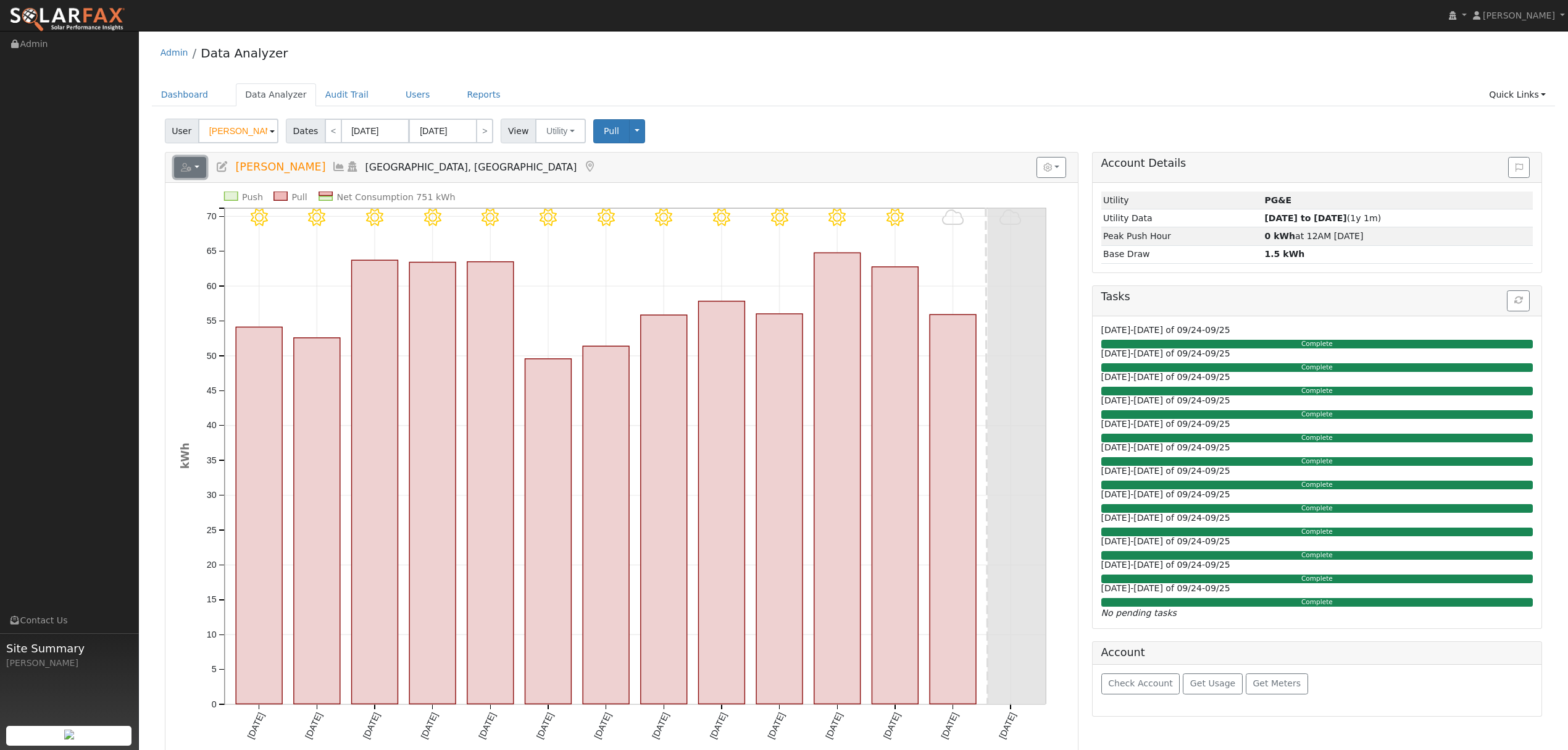
click at [193, 169] on button "button" at bounding box center [190, 167] width 32 height 21
click at [318, 219] on link "Export to CSV" at bounding box center [342, 223] width 90 height 15
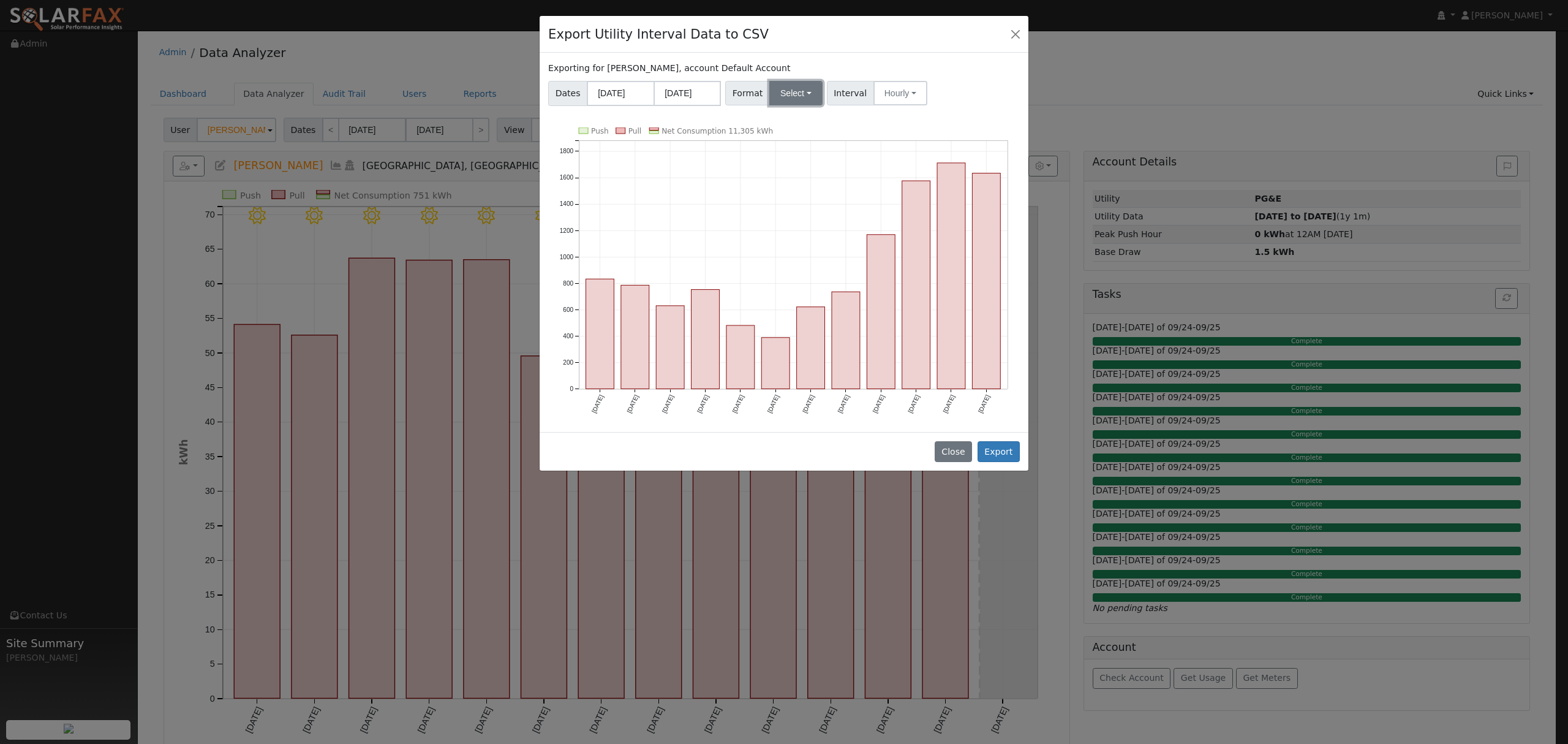
click at [805, 95] on button "Select" at bounding box center [796, 93] width 53 height 25
click at [800, 250] on link "Solargraf" at bounding box center [811, 250] width 88 height 17
click at [1003, 451] on button "Export" at bounding box center [999, 451] width 42 height 21
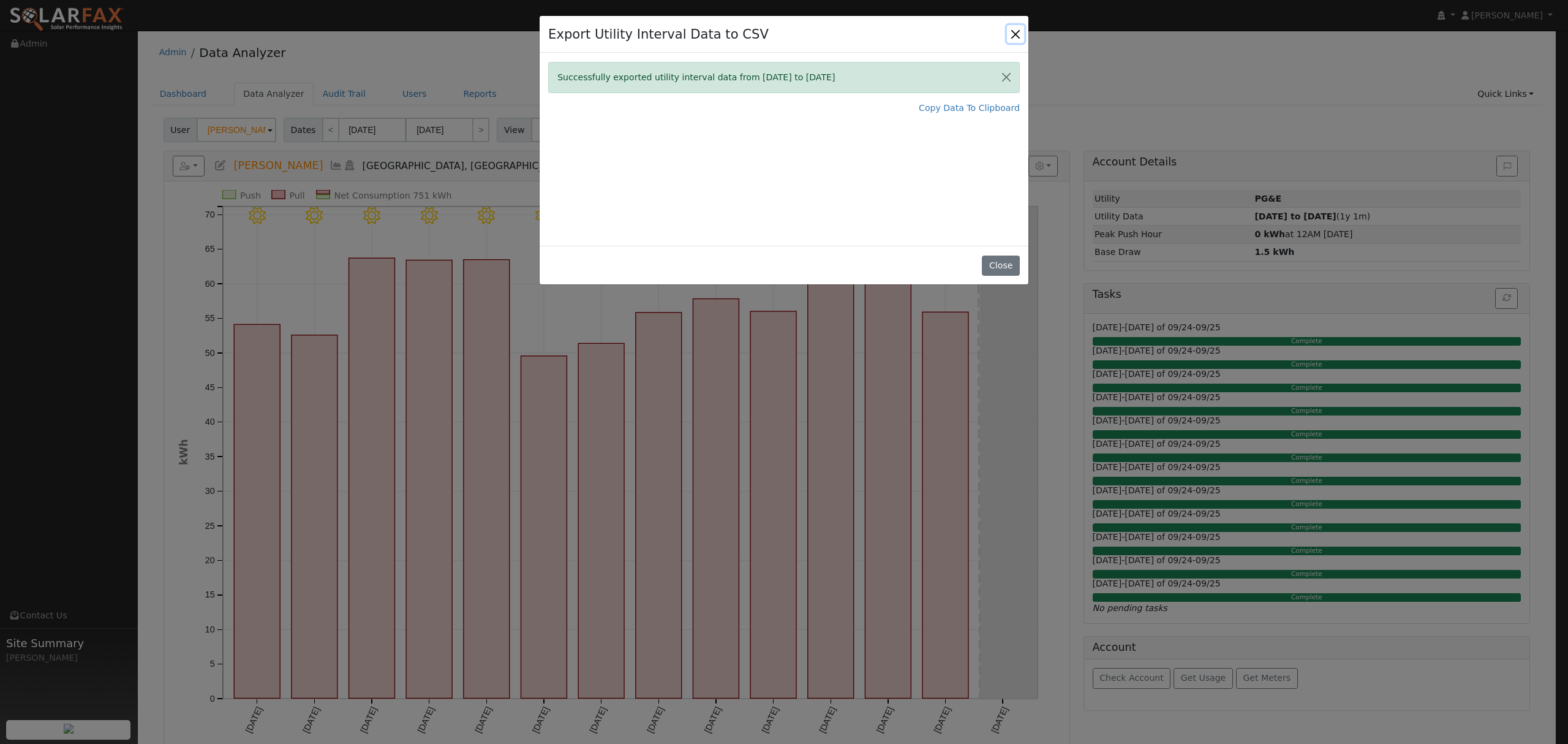
click at [1014, 36] on button "Close" at bounding box center [1015, 33] width 17 height 17
